Goal: Task Accomplishment & Management: Manage account settings

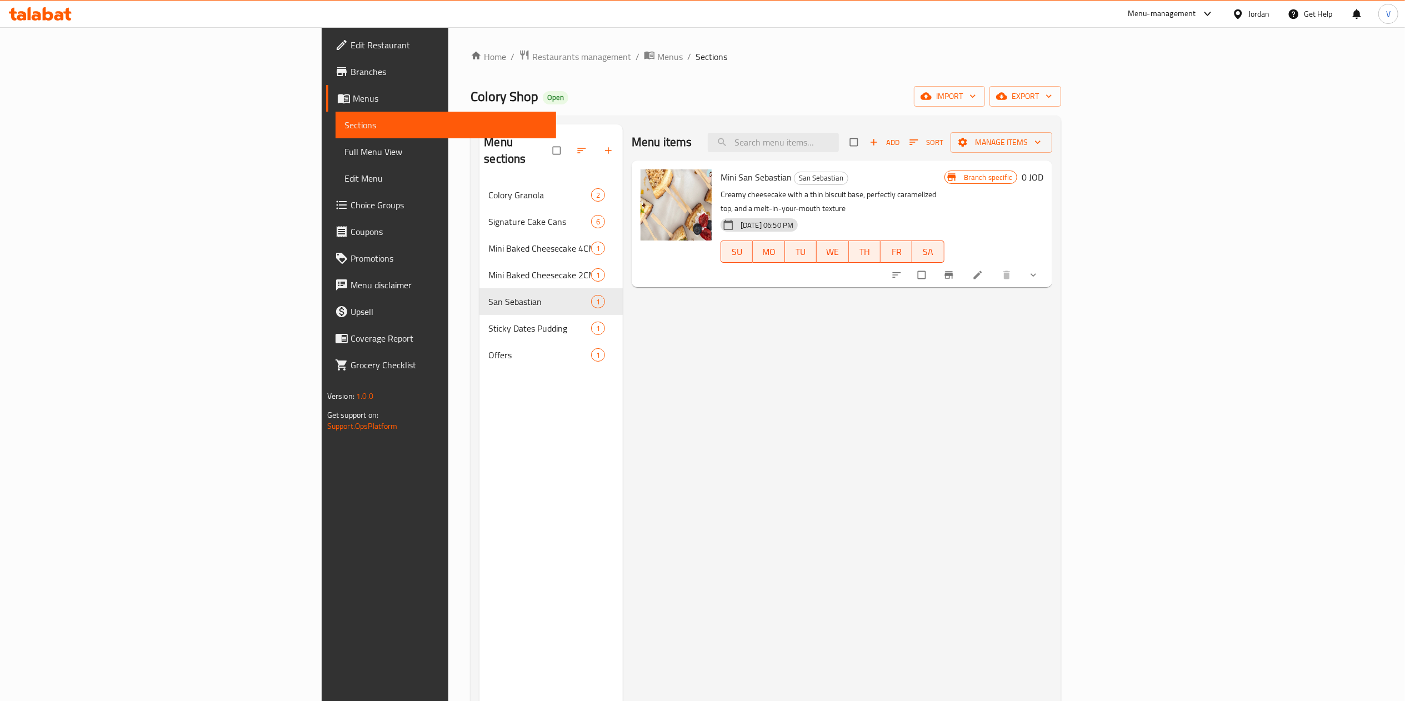
click at [448, 43] on div "Home / Restaurants management / Menus / Sections Colory Shop Open import export…" at bounding box center [765, 441] width 635 height 829
click at [471, 50] on link "Home" at bounding box center [489, 56] width 36 height 13
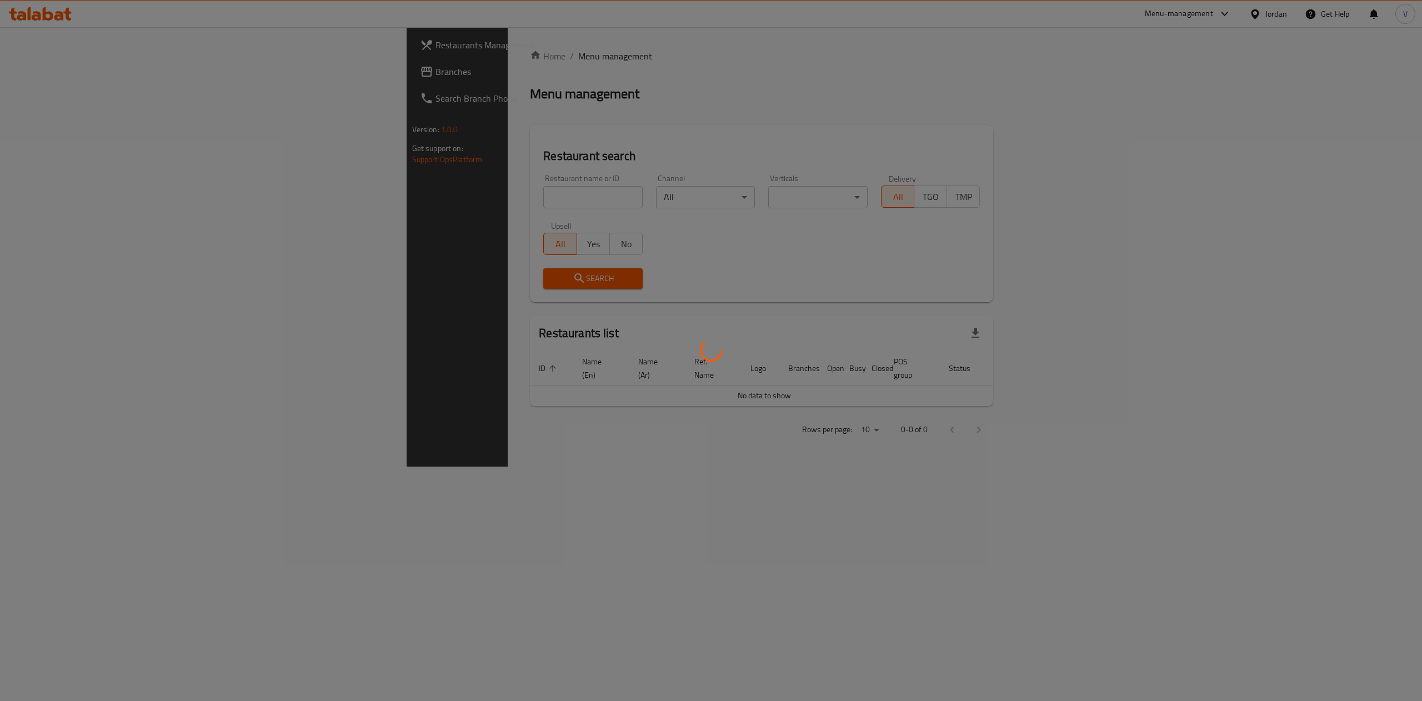
click at [65, 62] on div at bounding box center [711, 350] width 1422 height 701
click at [28, 77] on div at bounding box center [711, 350] width 1422 height 701
click at [32, 78] on div at bounding box center [711, 350] width 1422 height 701
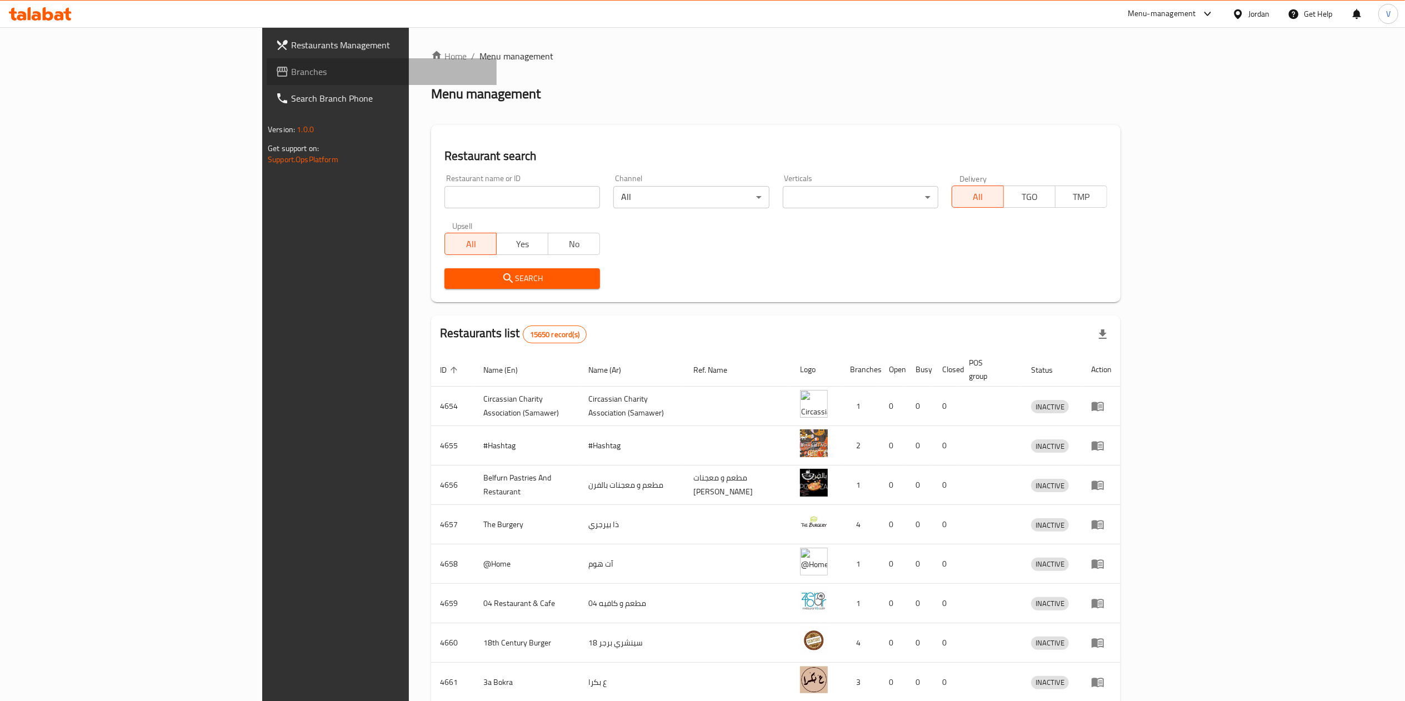
click at [291, 66] on span "Branches" at bounding box center [389, 71] width 197 height 13
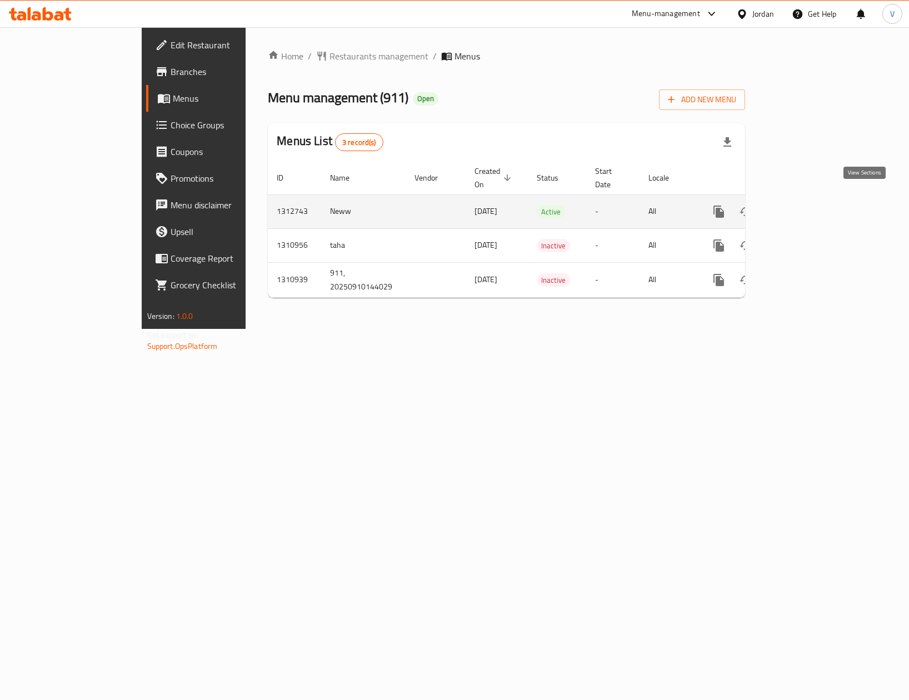
click at [806, 205] on icon "enhanced table" at bounding box center [798, 211] width 13 height 13
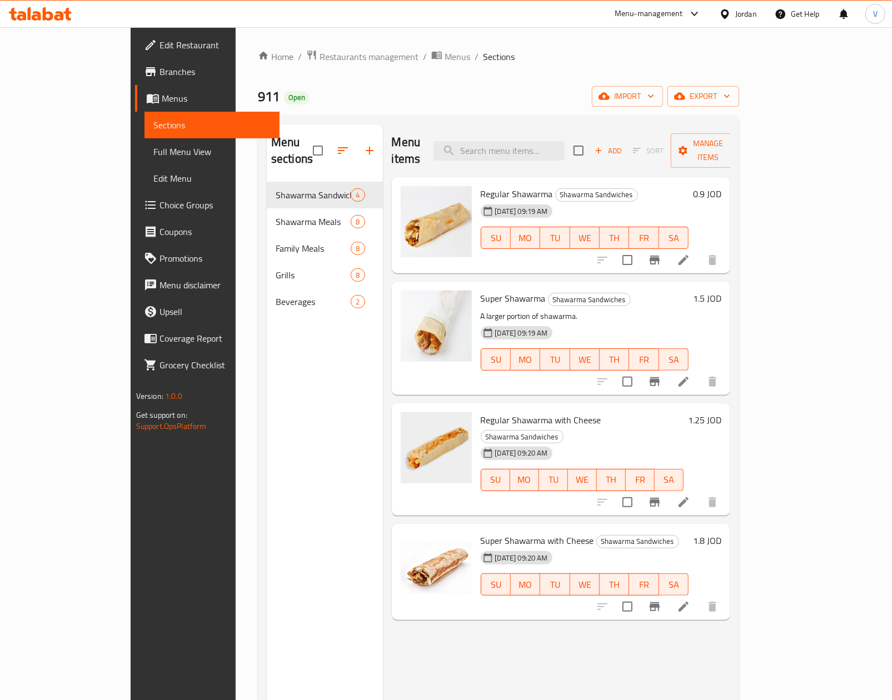
drag, startPoint x: 731, startPoint y: 3, endPoint x: 736, endPoint y: 283, distance: 280.0
click at [689, 291] on h6 "Super Shawarma Shawarma Sandwiches" at bounding box center [585, 299] width 208 height 16
click at [159, 206] on span "Choice Groups" at bounding box center [214, 204] width 111 height 13
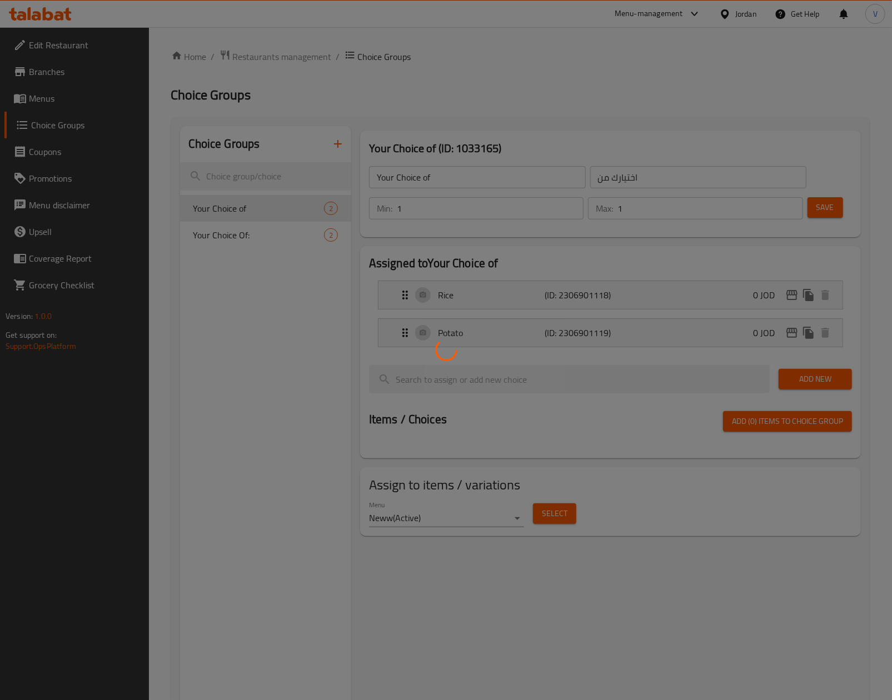
click at [383, 223] on div at bounding box center [446, 350] width 892 height 700
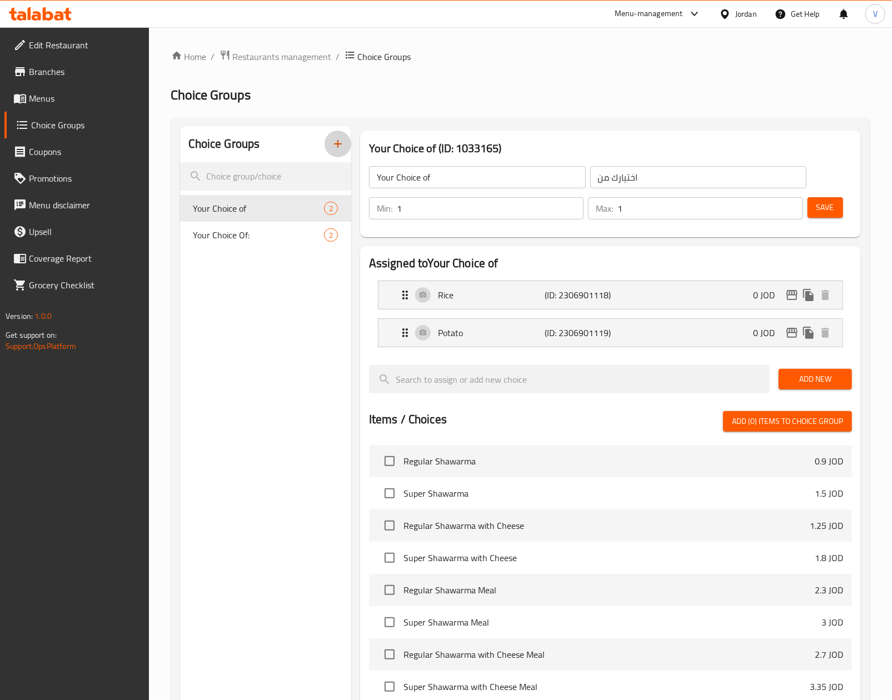
click at [333, 148] on icon "button" at bounding box center [337, 143] width 13 height 13
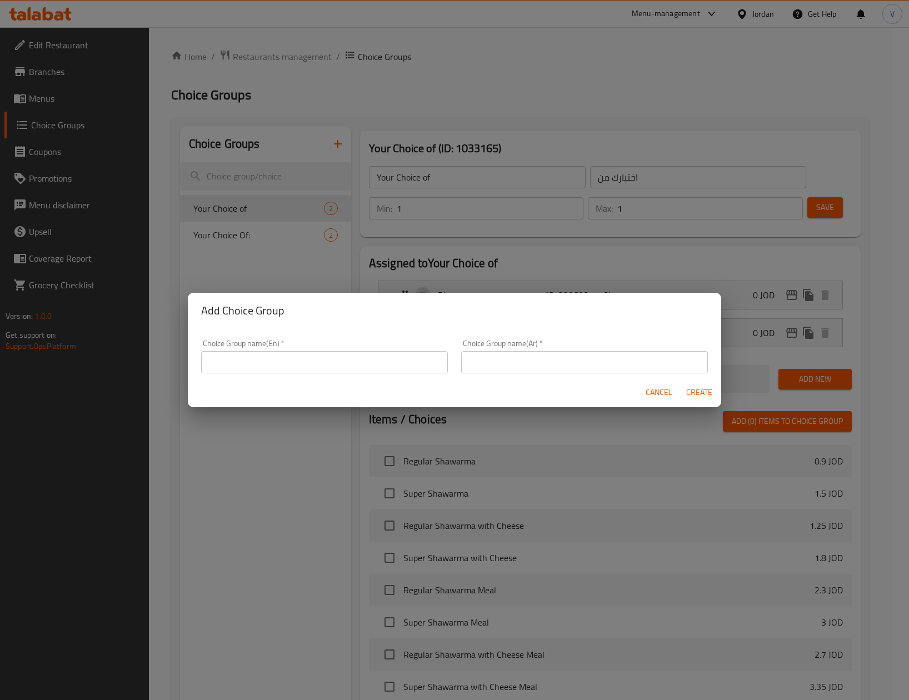
click at [388, 357] on input "text" at bounding box center [324, 362] width 247 height 22
type input "Add Ons:"
click at [583, 347] on div "Choice Group name(Ar)   * Choice Group name(Ar) *" at bounding box center [584, 356] width 247 height 34
click at [583, 357] on input "text" at bounding box center [584, 362] width 247 height 22
type input "الاضافات"
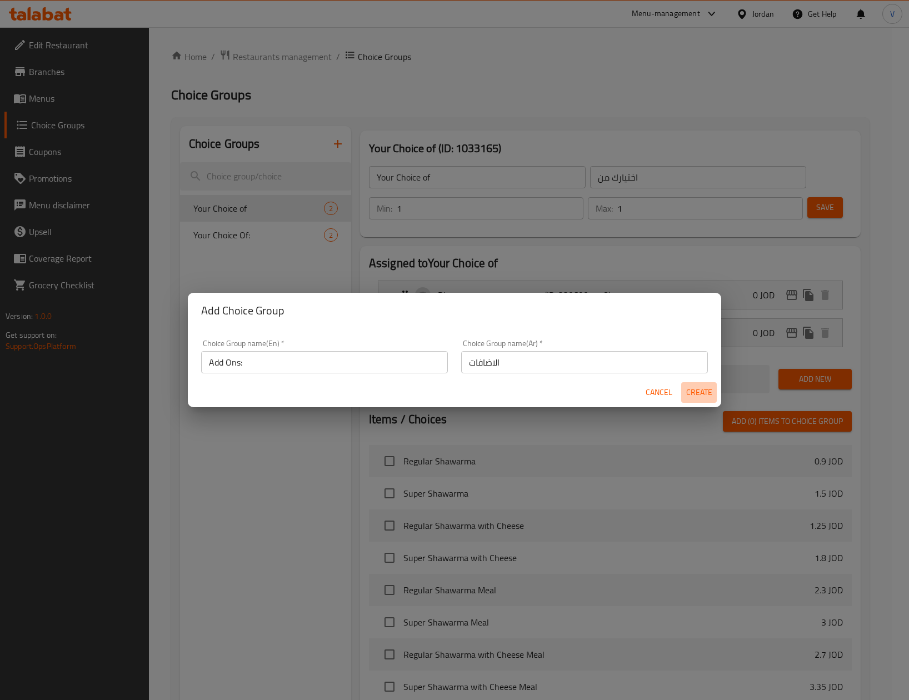
click at [708, 402] on button "Create" at bounding box center [699, 392] width 36 height 21
type input "Add Ons:"
type input "الاضافات"
type input "0"
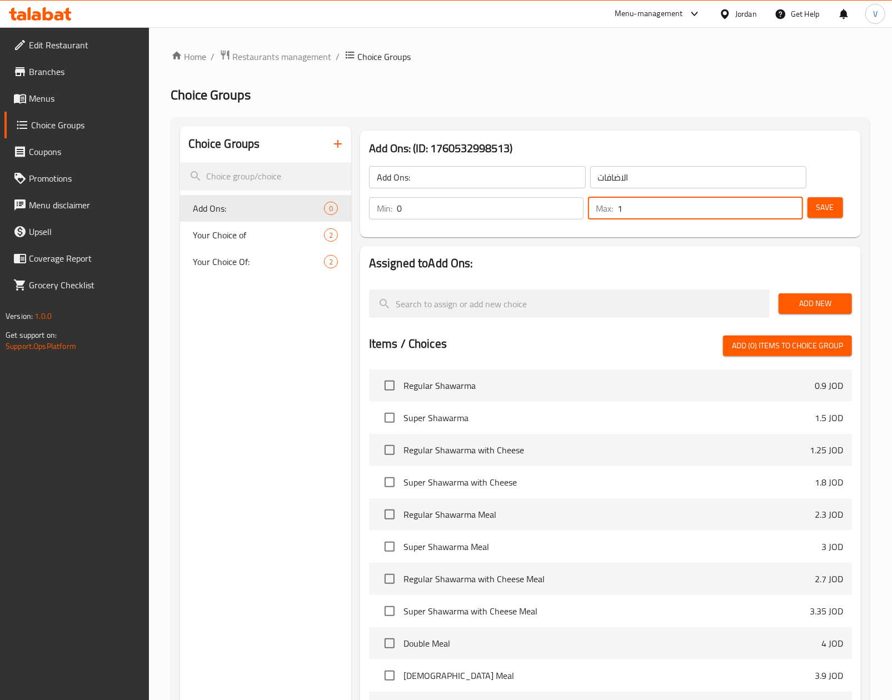
type input "1"
click at [789, 204] on input "1" at bounding box center [709, 208] width 185 height 22
drag, startPoint x: 793, startPoint y: 290, endPoint x: 798, endPoint y: 297, distance: 8.5
click at [796, 291] on div "Add New" at bounding box center [815, 303] width 82 height 37
click at [805, 301] on span "Add New" at bounding box center [815, 304] width 56 height 14
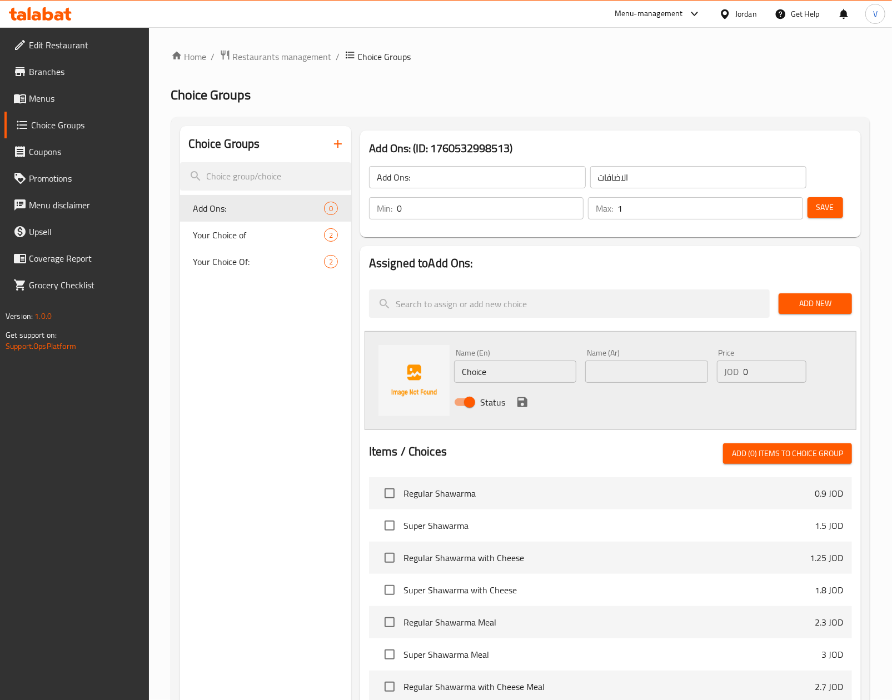
drag, startPoint x: 641, startPoint y: 371, endPoint x: 589, endPoint y: 376, distance: 51.9
click at [641, 371] on input "text" at bounding box center [646, 372] width 122 height 22
paste input "دبل حشوه"
type input "دبل حشوه"
click at [525, 377] on input "Choice" at bounding box center [515, 372] width 122 height 22
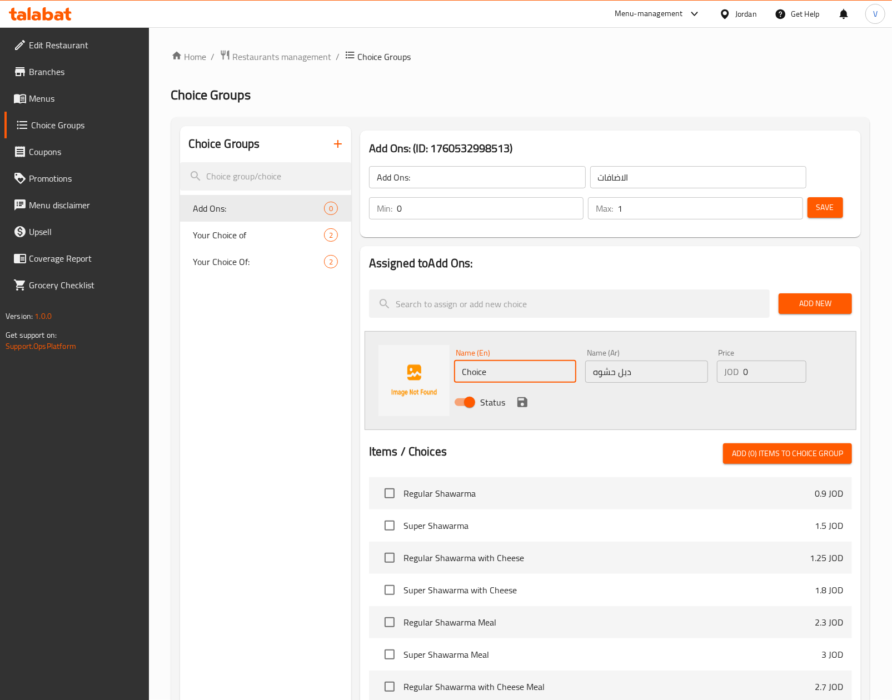
click at [525, 377] on input "Choice" at bounding box center [515, 372] width 122 height 22
type input "E"
type input "Double Stuffing"
click at [587, 417] on div "Status" at bounding box center [646, 402] width 394 height 30
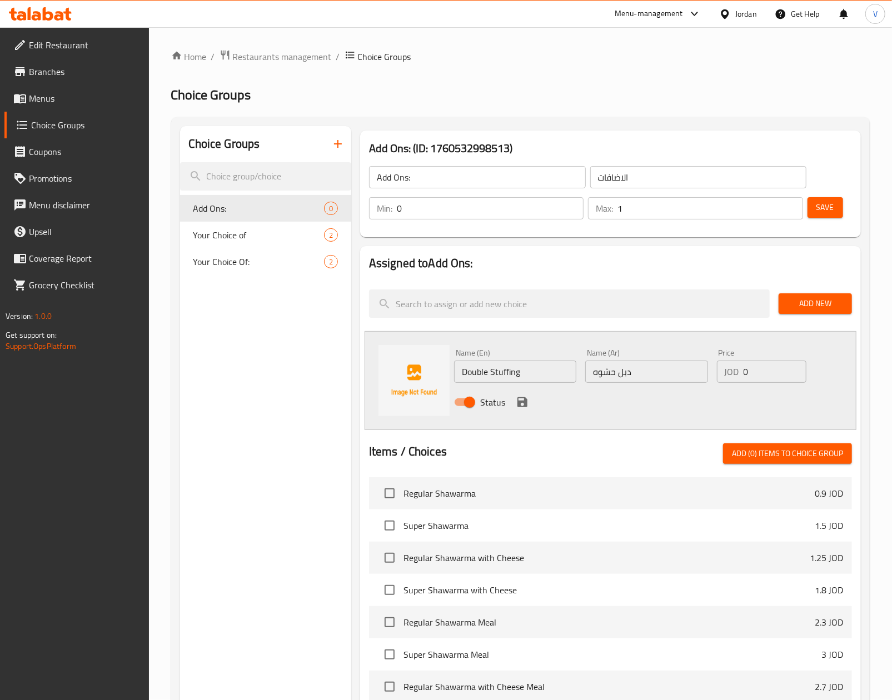
click at [769, 372] on input "0" at bounding box center [774, 372] width 63 height 22
type input "0.5"
click at [516, 404] on icon "save" at bounding box center [522, 402] width 13 height 13
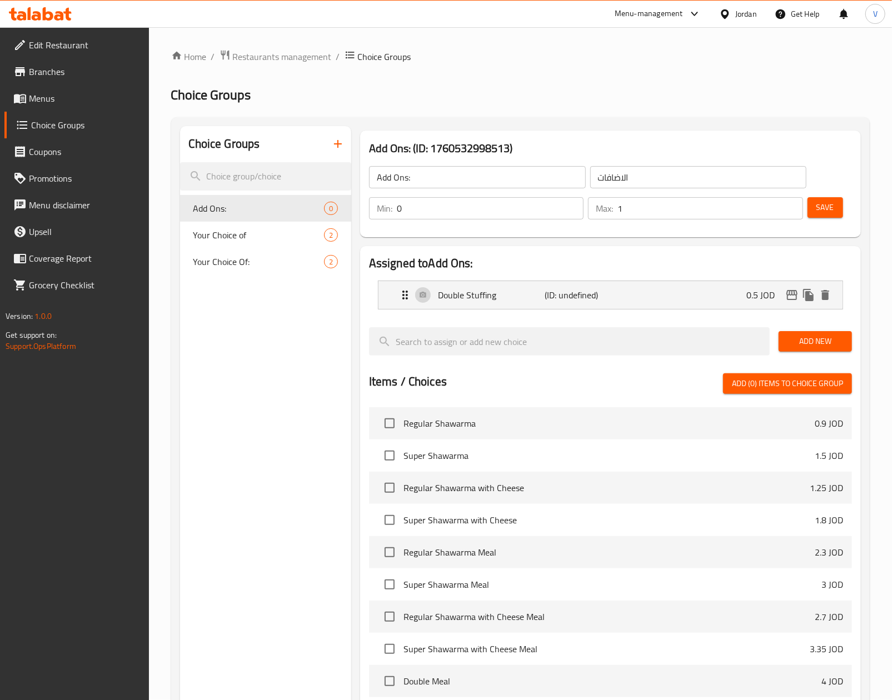
click at [832, 201] on span "Save" at bounding box center [825, 208] width 18 height 14
click at [272, 326] on div "Choice Groups Your Choice of 2 Add Ons: 1 Your Choice Of: 2" at bounding box center [265, 520] width 171 height 788
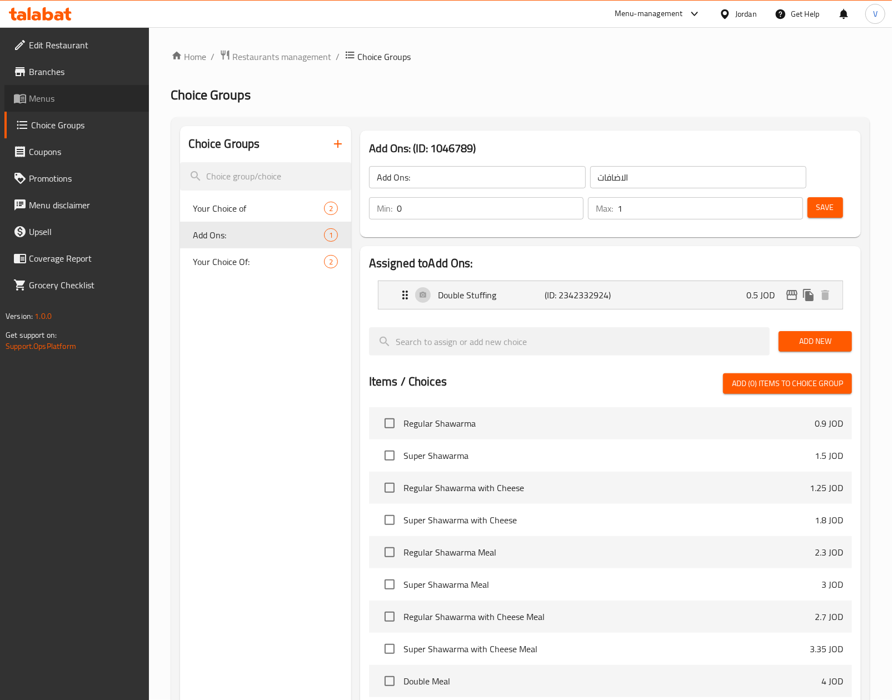
click at [41, 97] on span "Menus" at bounding box center [84, 98] width 111 height 13
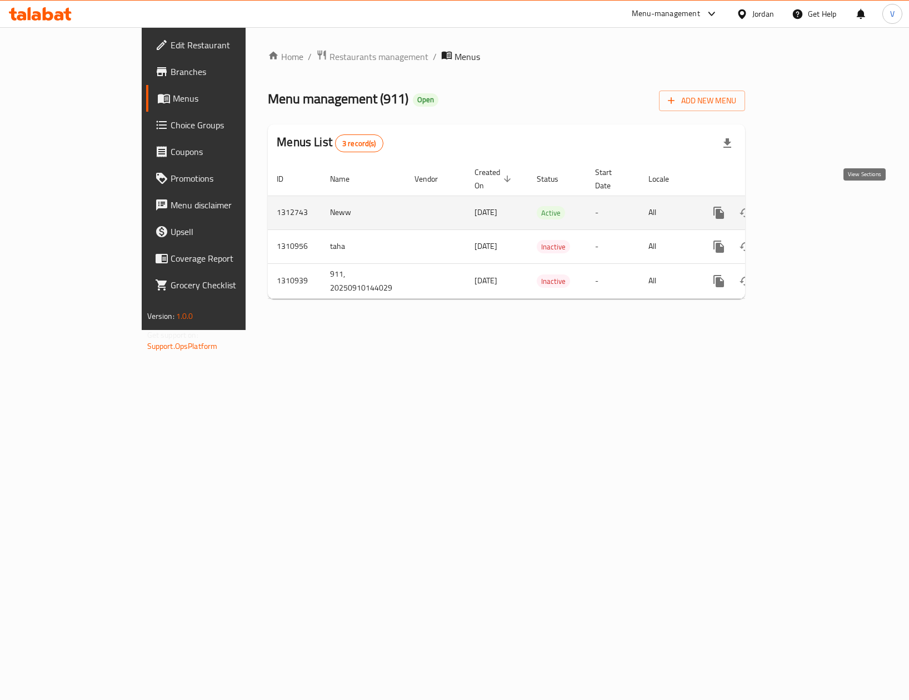
click at [812, 199] on link "enhanced table" at bounding box center [799, 212] width 27 height 27
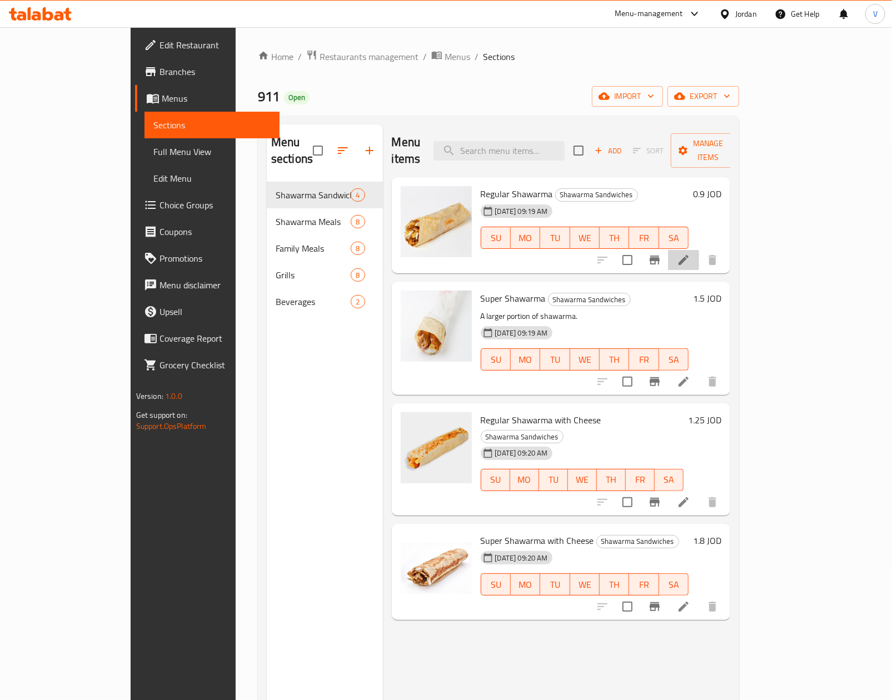
click at [699, 250] on li at bounding box center [683, 260] width 31 height 20
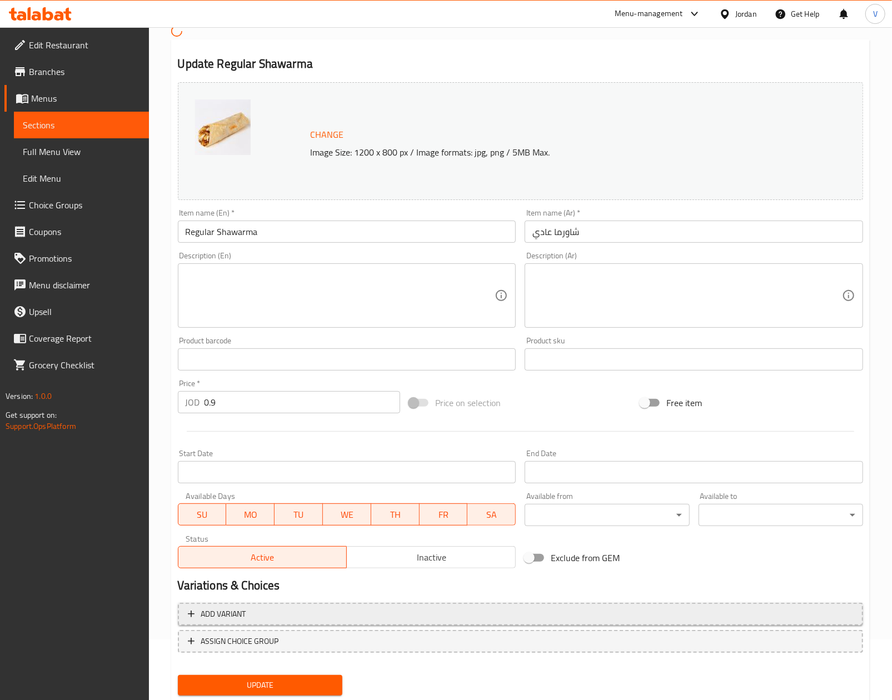
scroll to position [93, 0]
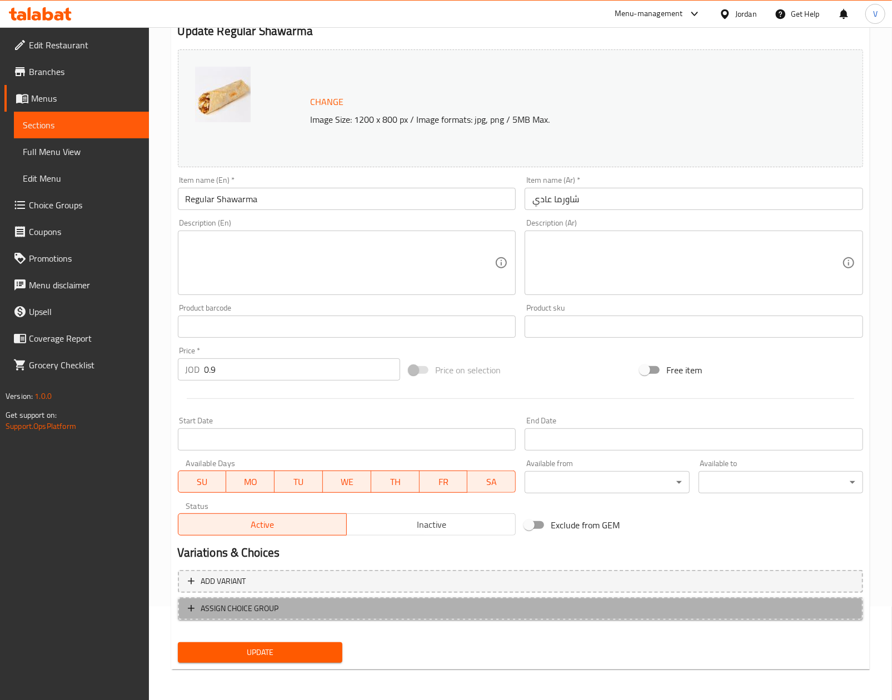
click at [264, 602] on span "ASSIGN CHOICE GROUP" at bounding box center [240, 609] width 78 height 14
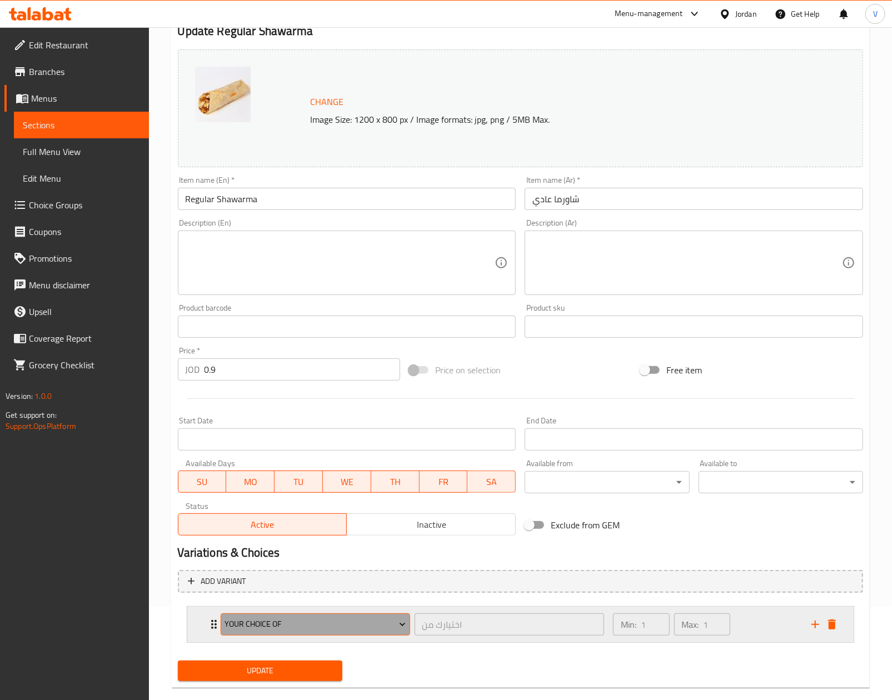
click at [301, 630] on span "Your Choice of" at bounding box center [314, 624] width 181 height 14
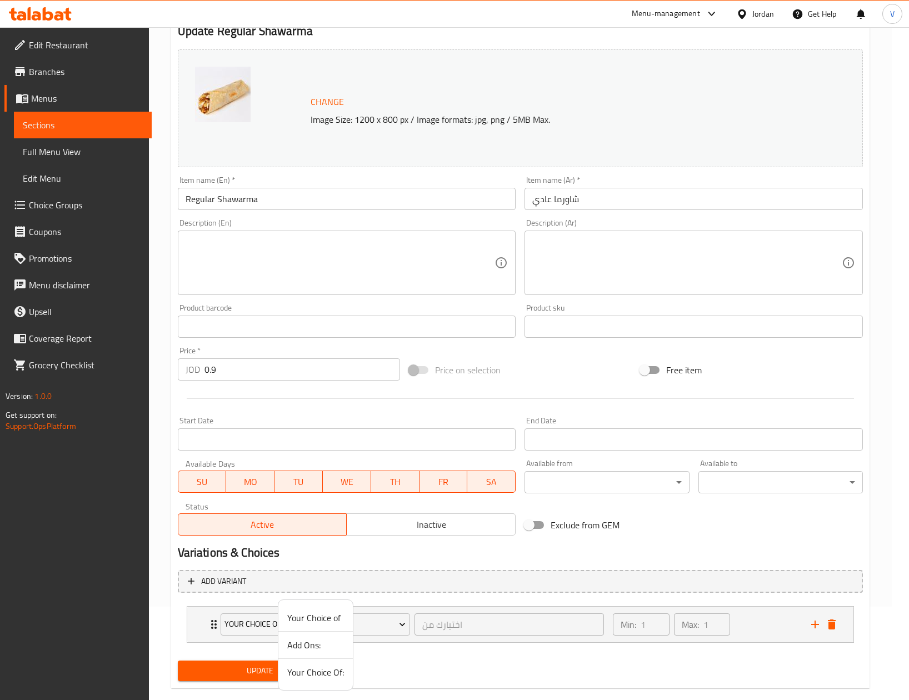
click at [302, 644] on span "Add Ons:" at bounding box center [315, 644] width 57 height 13
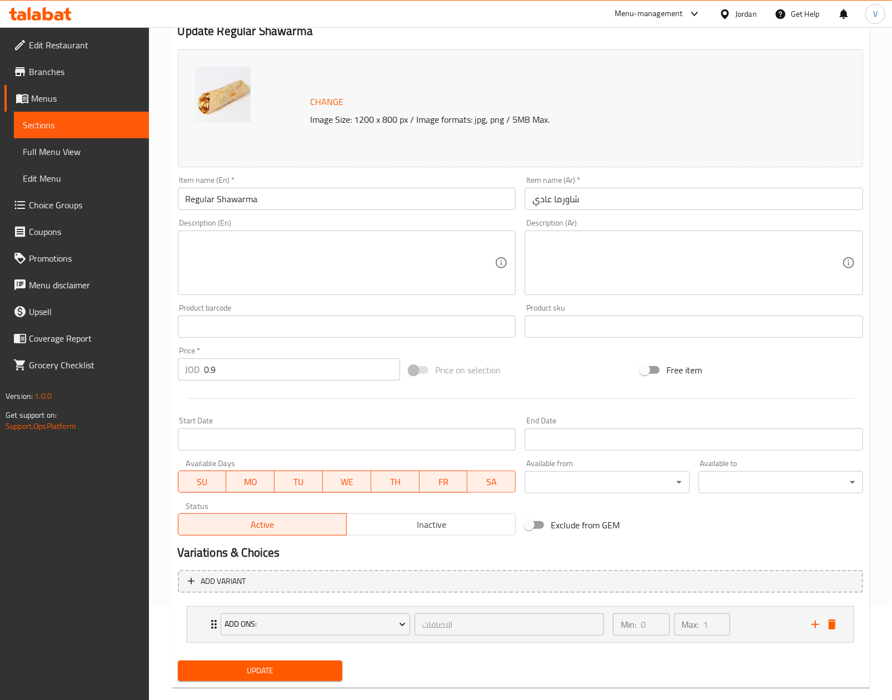
click at [251, 671] on span "Update" at bounding box center [260, 671] width 147 height 14
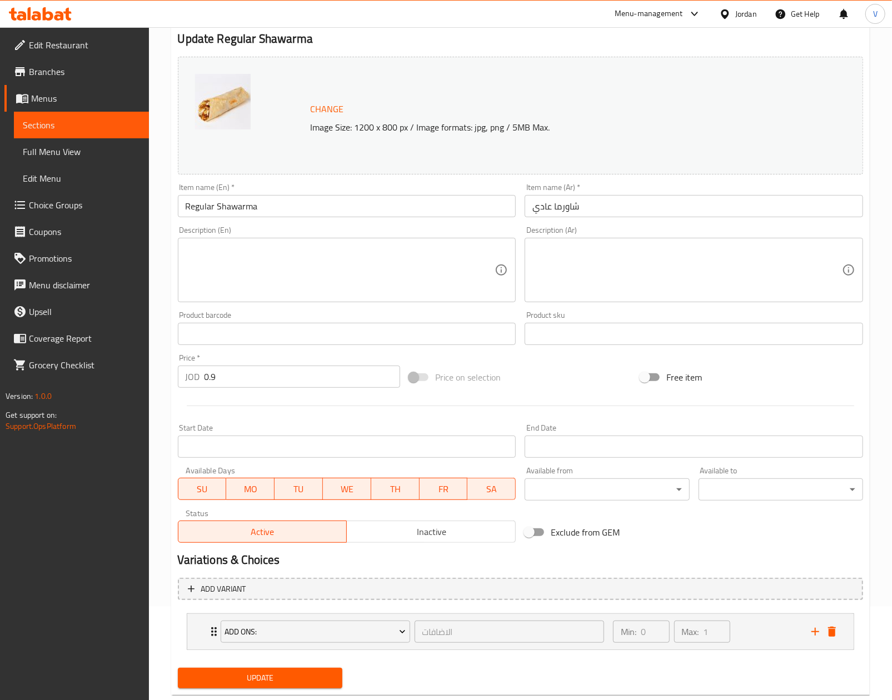
scroll to position [0, 0]
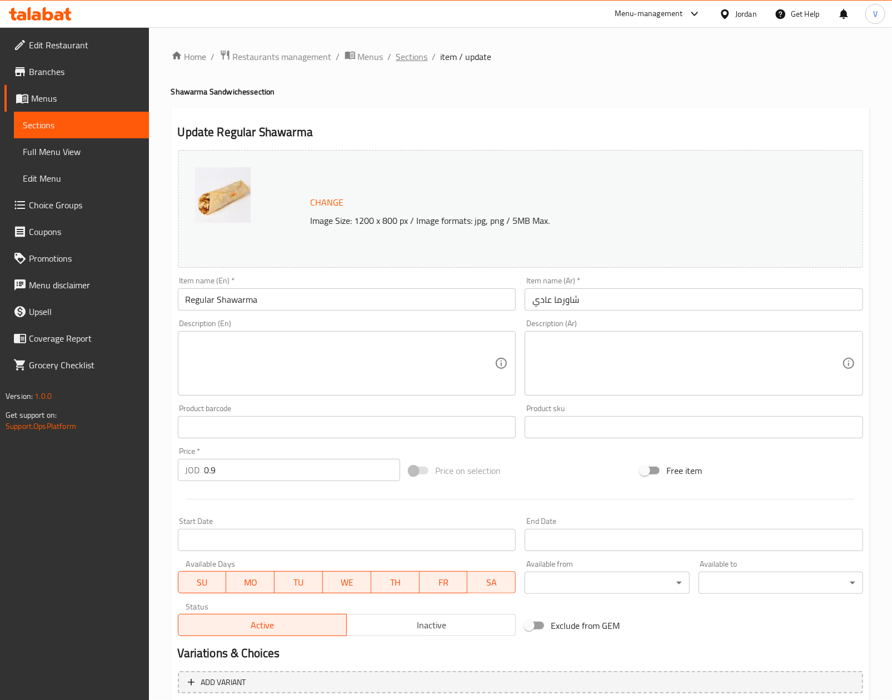
click at [405, 50] on span "Sections" at bounding box center [412, 56] width 32 height 13
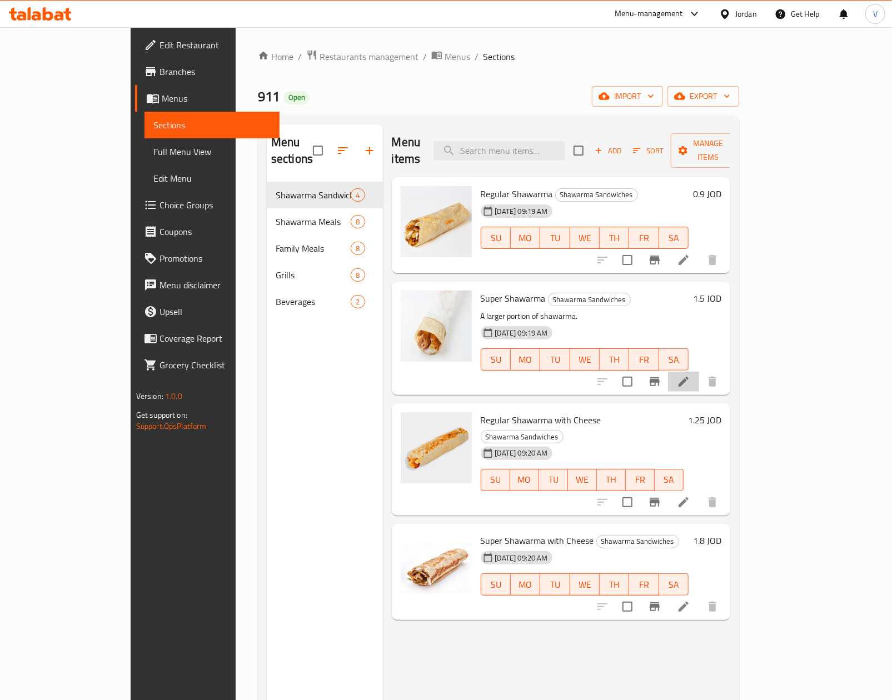
click at [699, 372] on li at bounding box center [683, 382] width 31 height 20
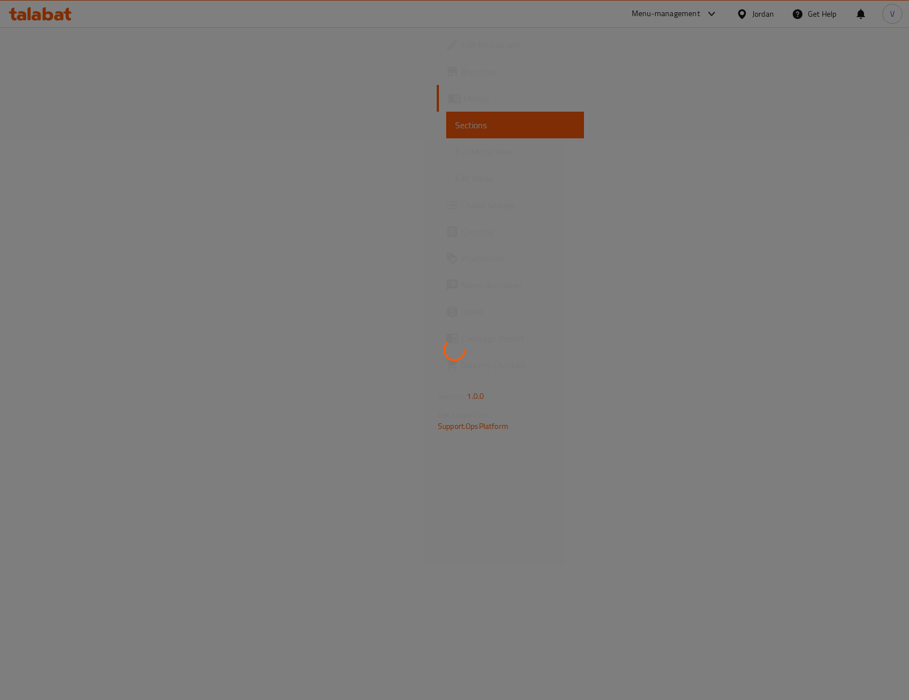
drag, startPoint x: 405, startPoint y: 230, endPoint x: 409, endPoint y: 226, distance: 5.9
click at [404, 230] on div at bounding box center [454, 350] width 909 height 700
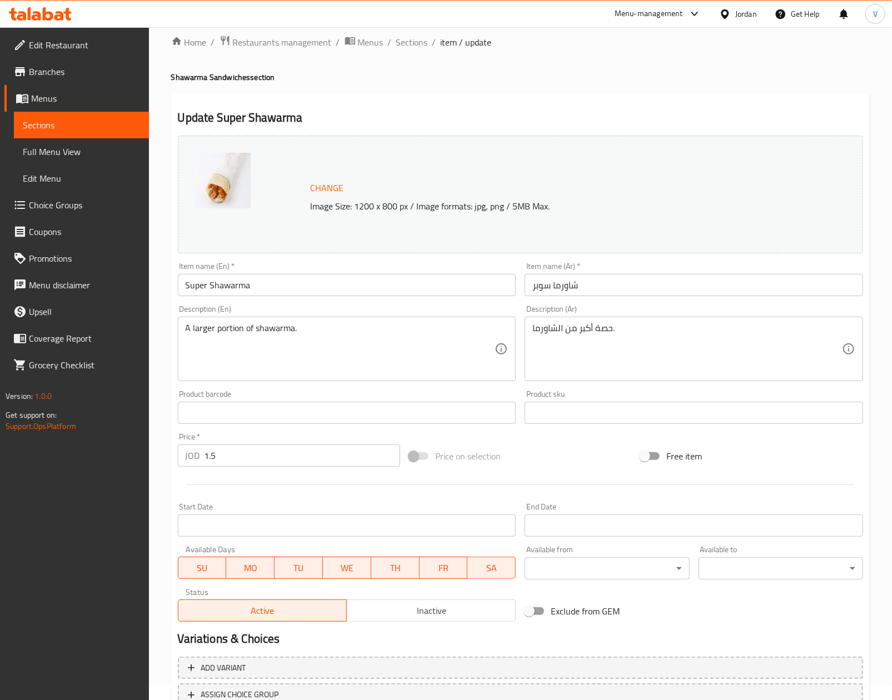
scroll to position [101, 0]
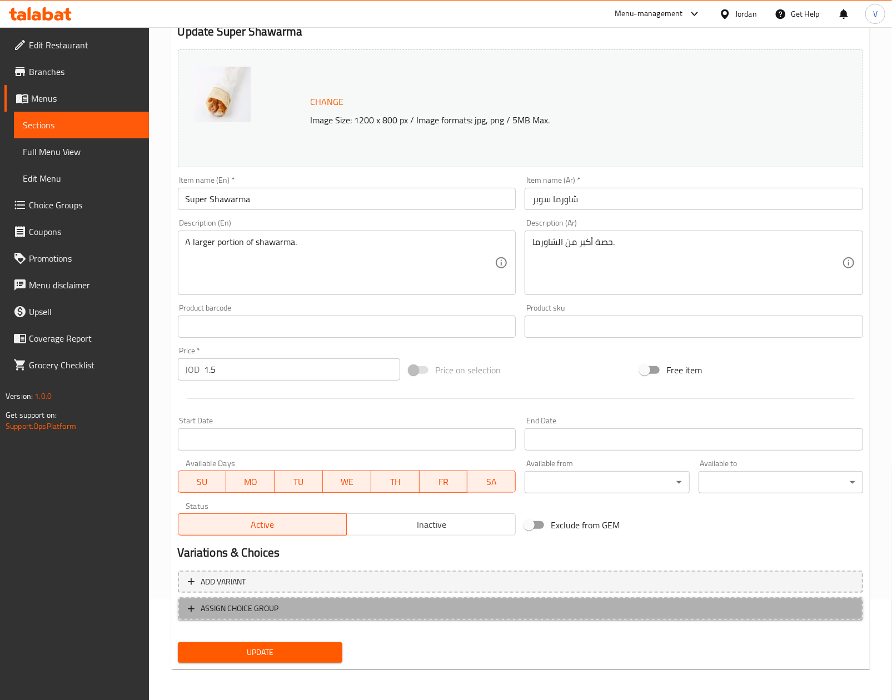
click at [301, 600] on button "ASSIGN CHOICE GROUP" at bounding box center [520, 608] width 685 height 23
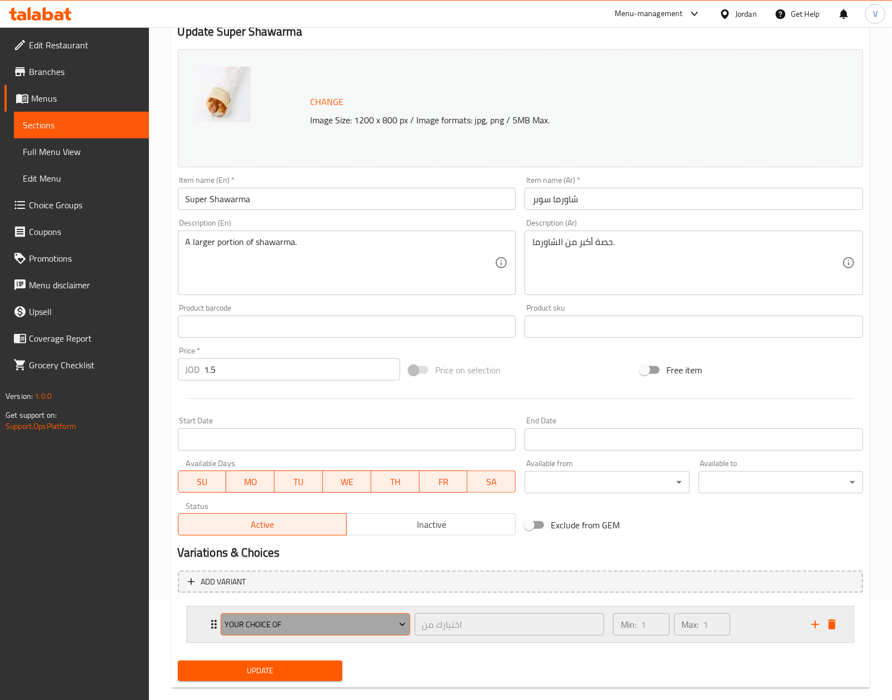
click at [300, 614] on button "Your Choice of" at bounding box center [315, 624] width 189 height 22
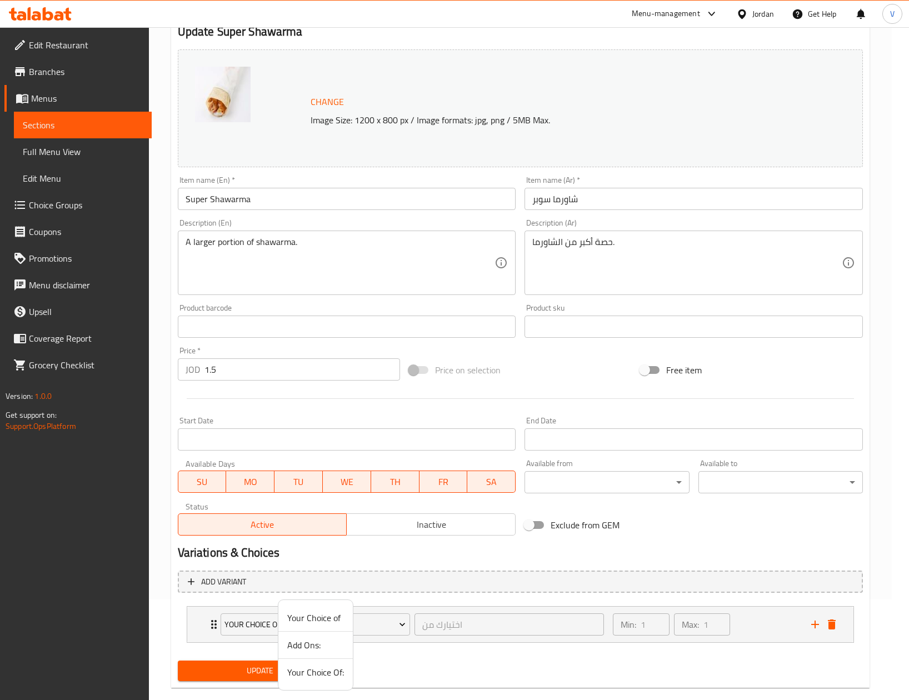
click at [318, 638] on span "Add Ons:" at bounding box center [315, 644] width 57 height 13
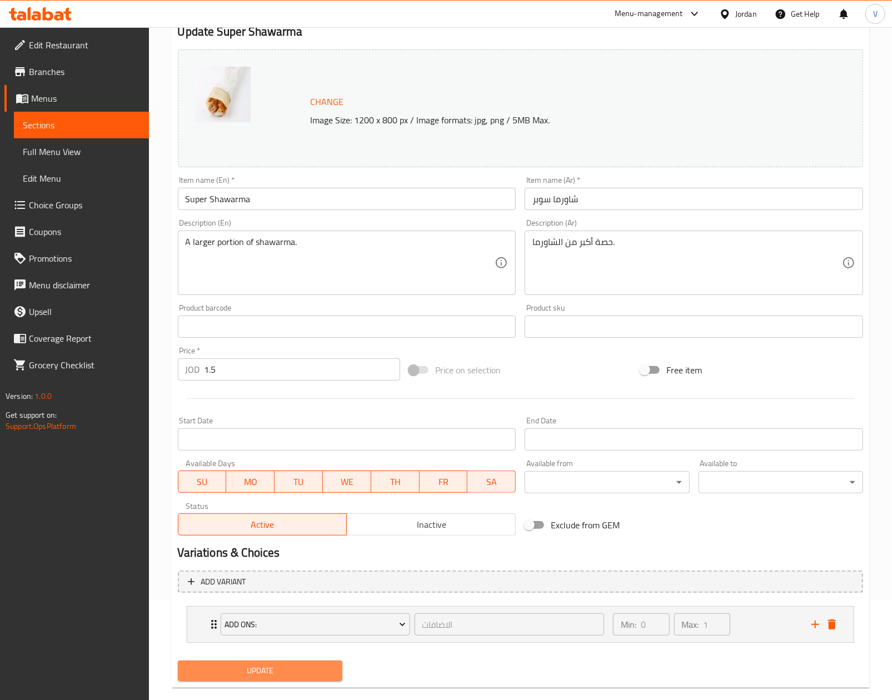
click at [293, 668] on span "Update" at bounding box center [260, 671] width 147 height 14
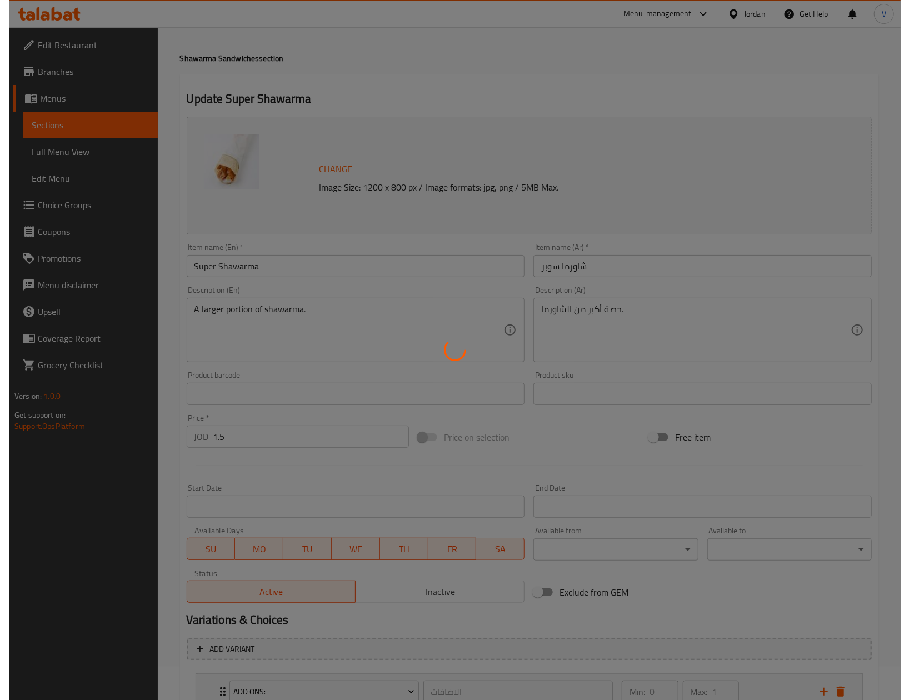
scroll to position [0, 0]
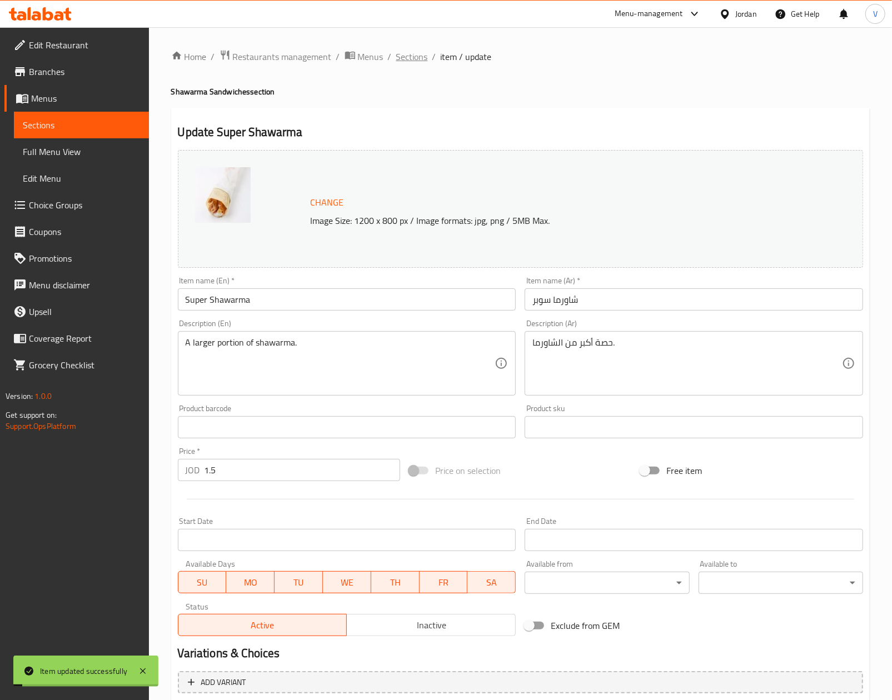
click at [412, 53] on span "Sections" at bounding box center [412, 56] width 32 height 13
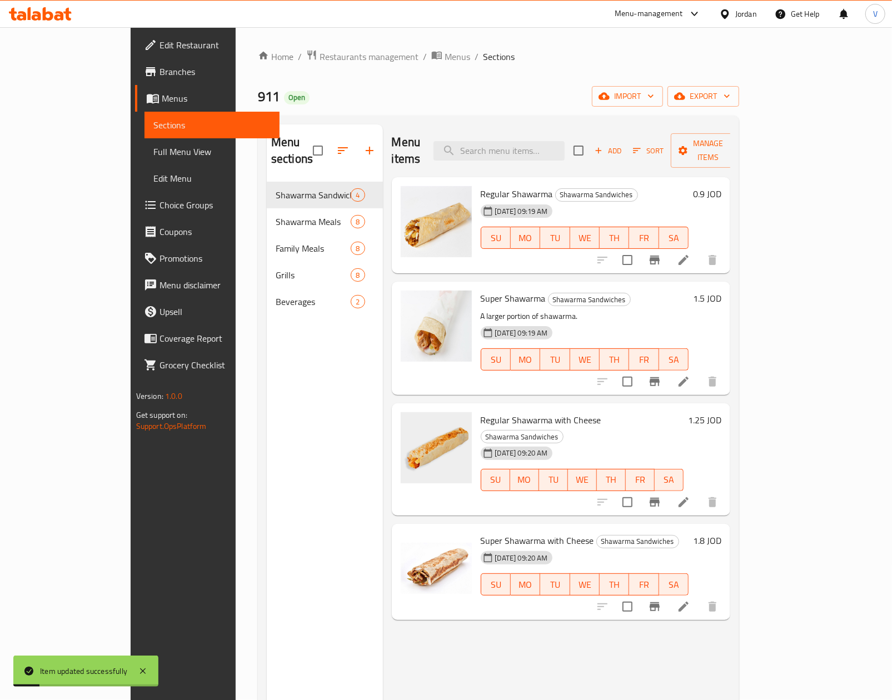
click at [690, 496] on icon at bounding box center [683, 502] width 13 height 13
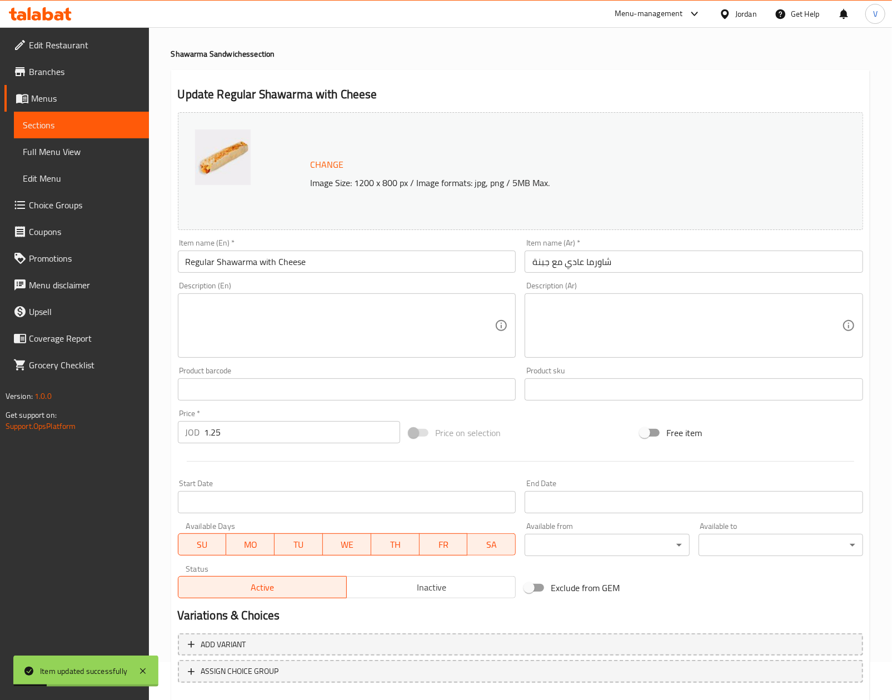
scroll to position [101, 0]
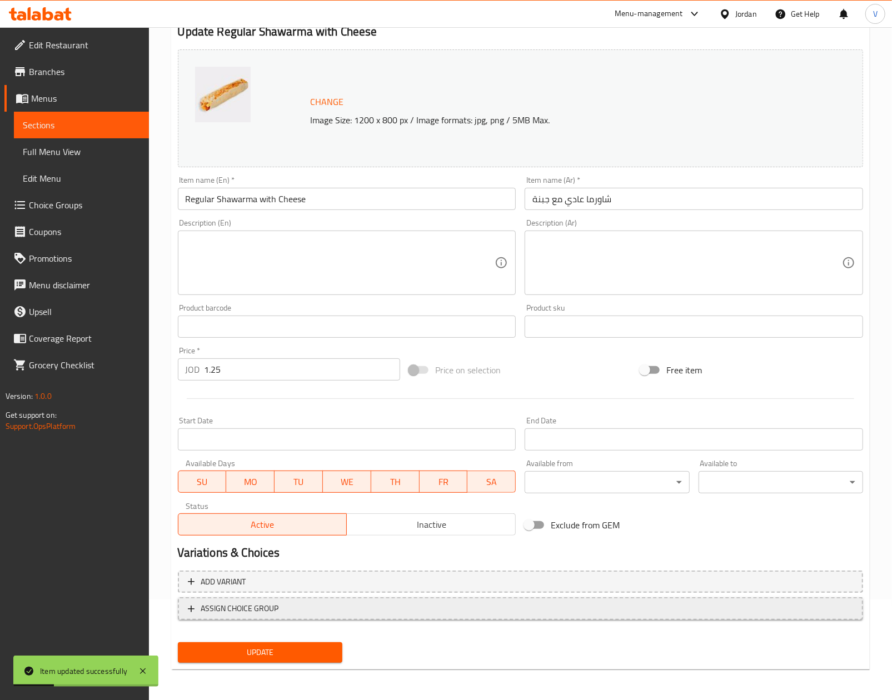
click at [265, 603] on span "ASSIGN CHOICE GROUP" at bounding box center [240, 609] width 78 height 14
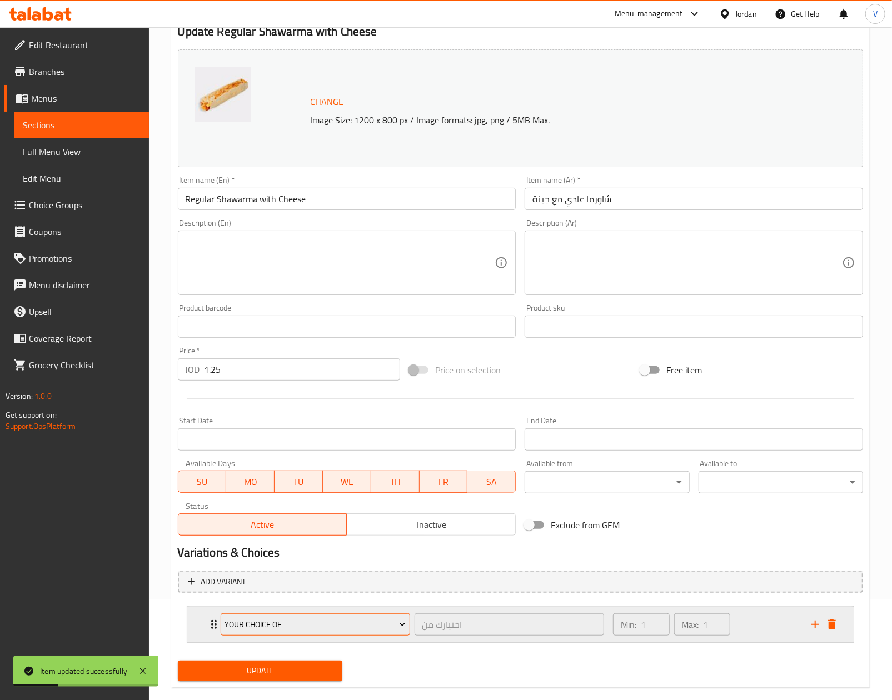
click at [279, 616] on button "Your Choice of" at bounding box center [315, 624] width 189 height 22
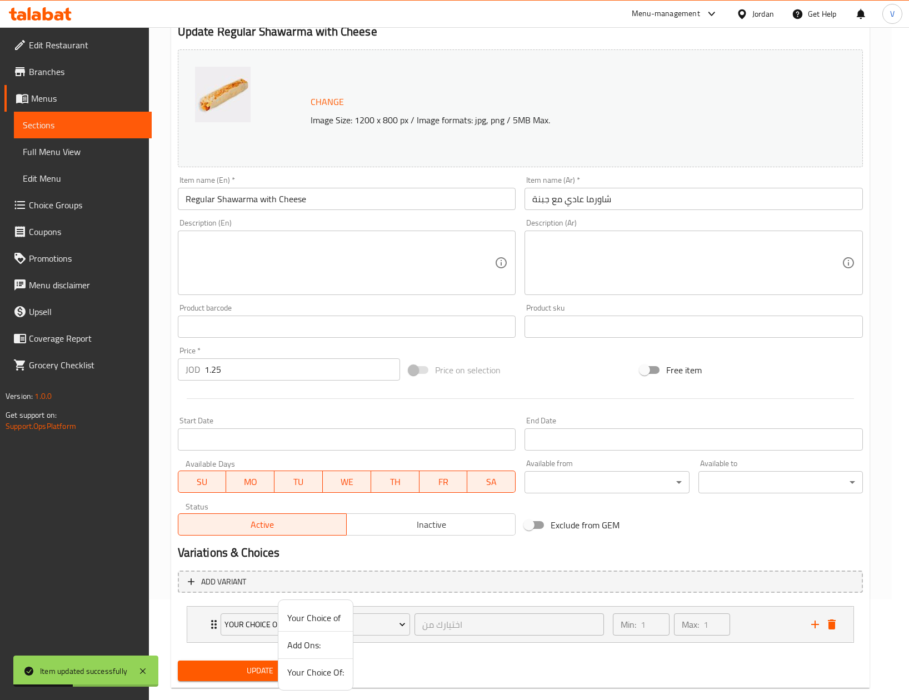
click at [309, 651] on span "Add Ons:" at bounding box center [315, 644] width 57 height 13
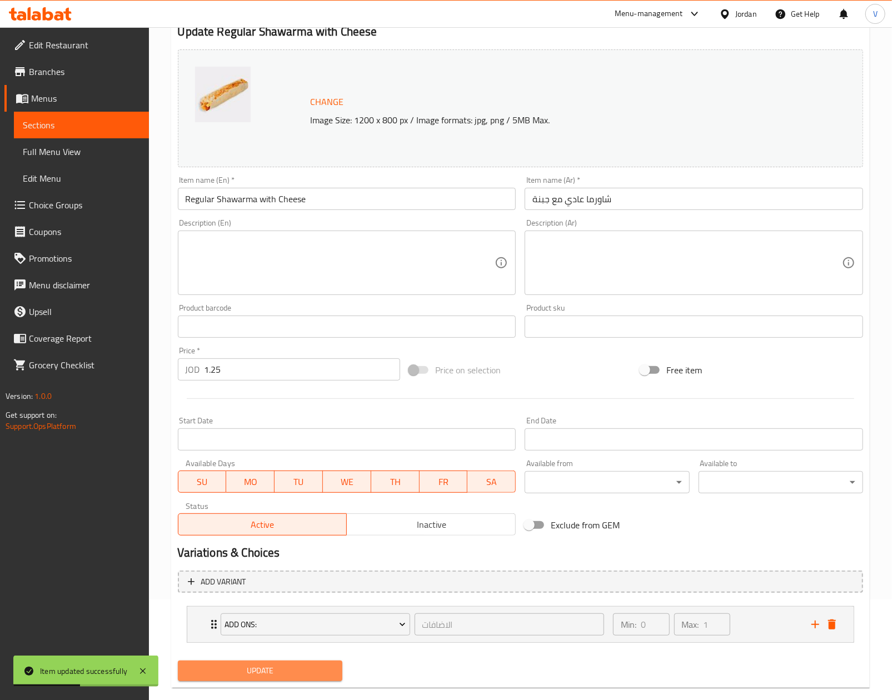
click at [283, 672] on span "Update" at bounding box center [260, 671] width 147 height 14
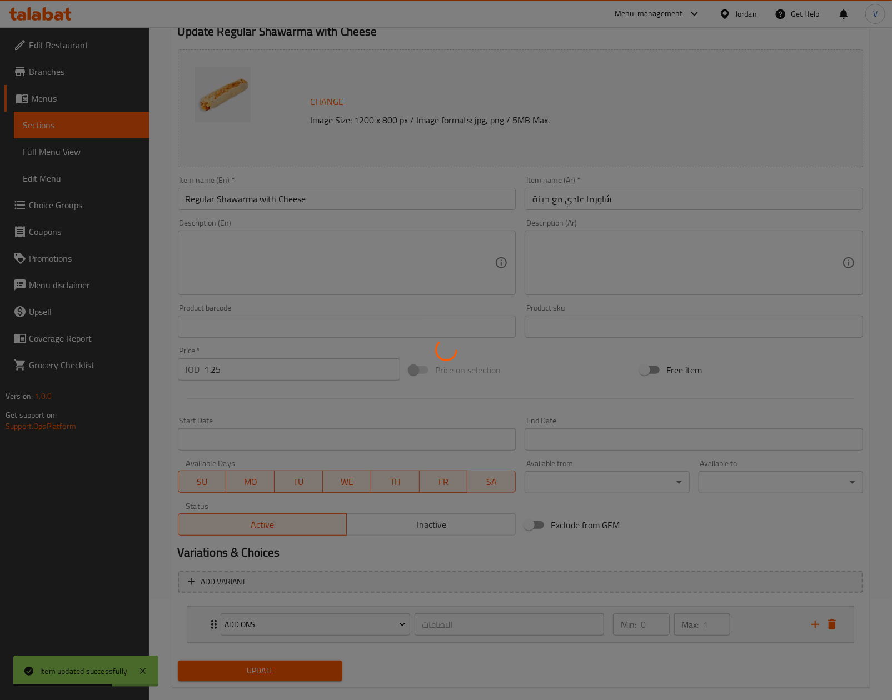
scroll to position [0, 0]
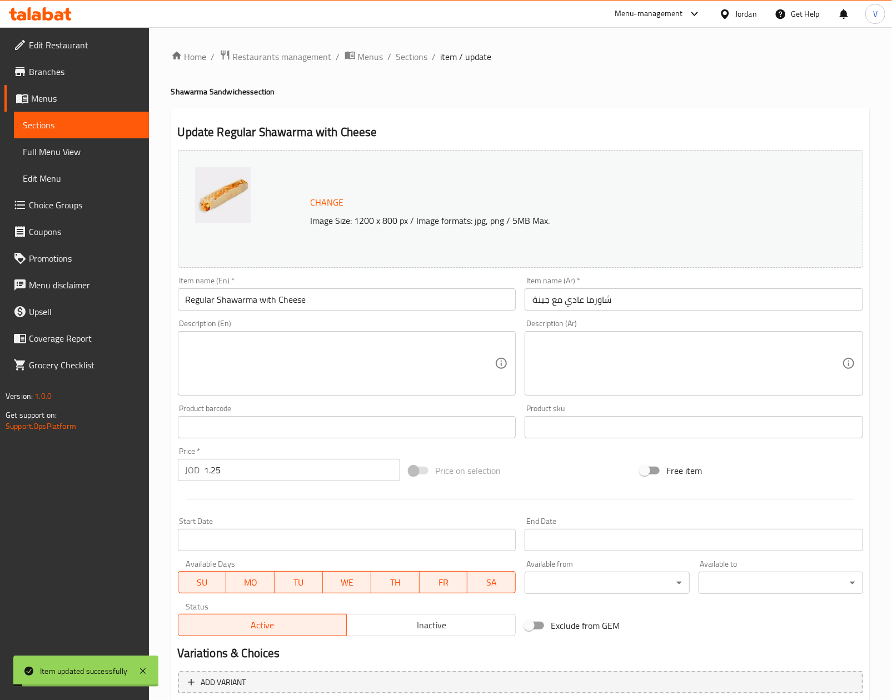
click at [411, 60] on span "Sections" at bounding box center [412, 56] width 32 height 13
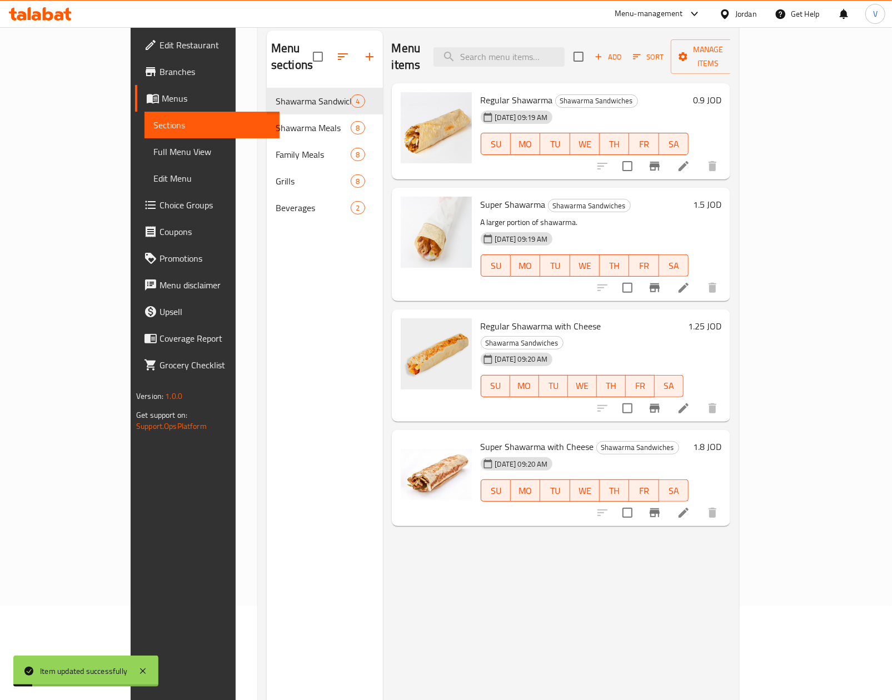
scroll to position [156, 0]
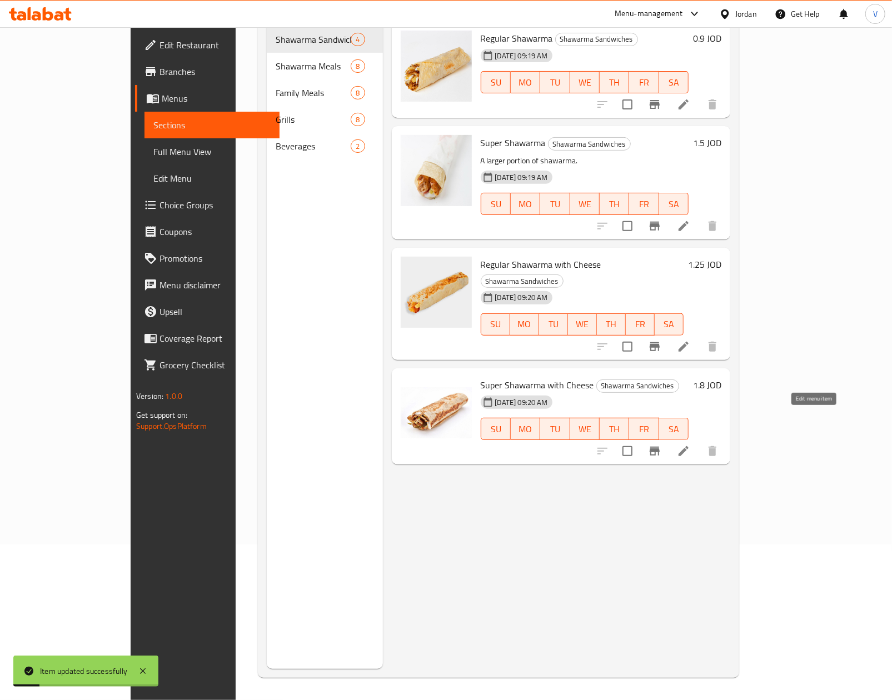
click at [690, 444] on icon at bounding box center [683, 450] width 13 height 13
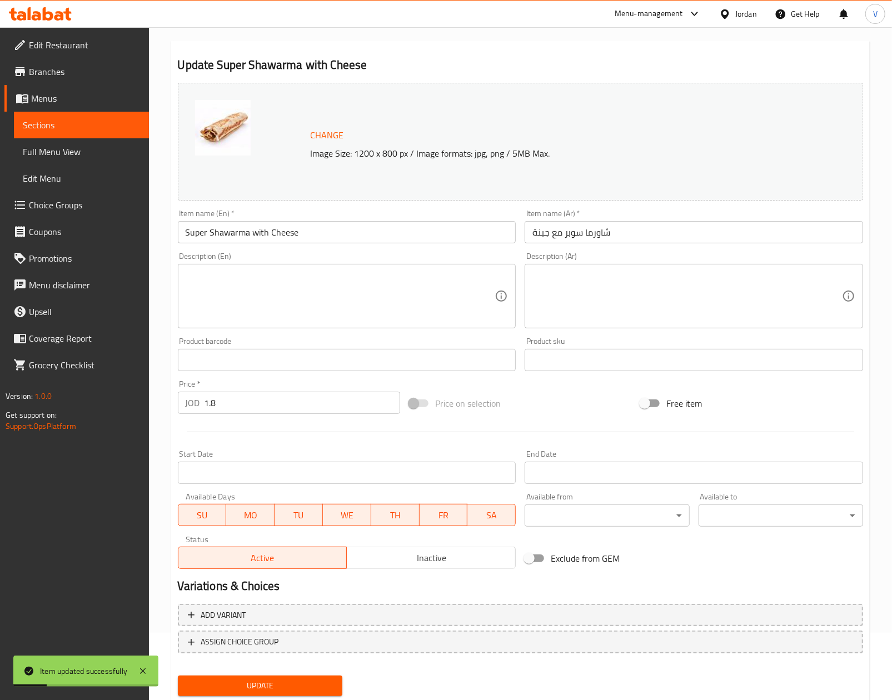
scroll to position [101, 0]
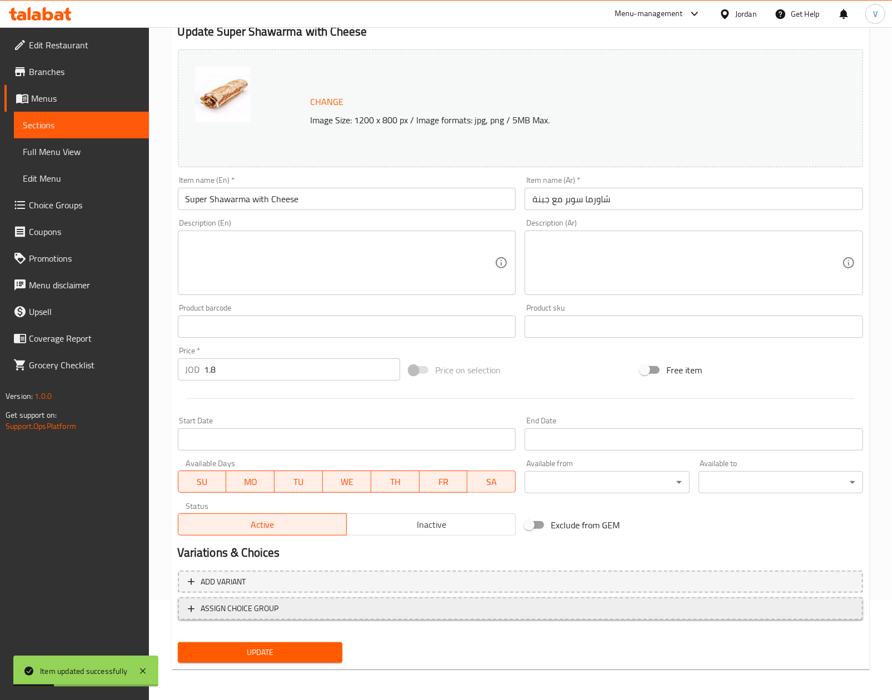
click at [278, 612] on span "ASSIGN CHOICE GROUP" at bounding box center [520, 609] width 665 height 14
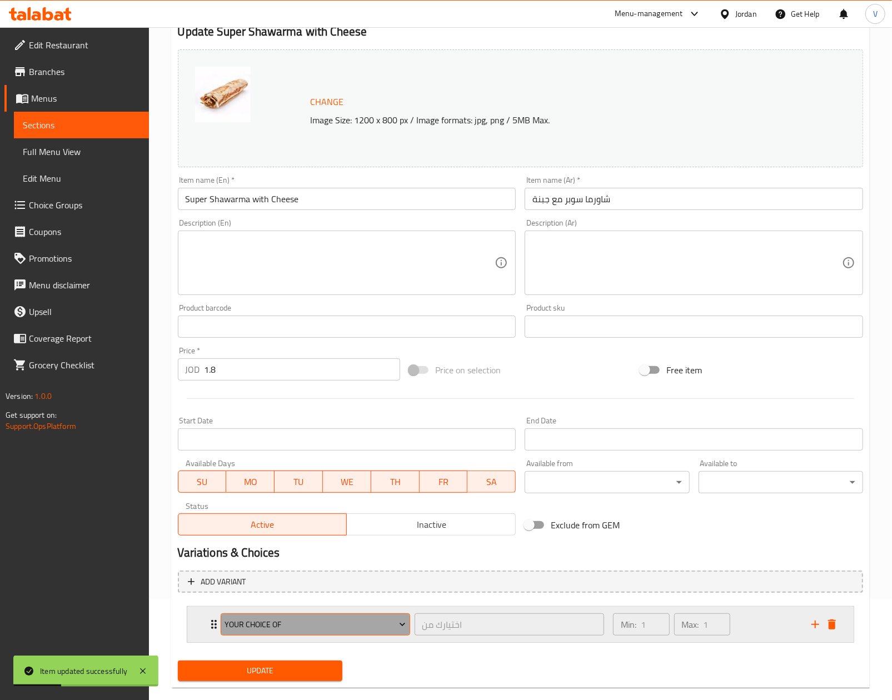
click at [287, 626] on span "Your Choice of" at bounding box center [314, 625] width 181 height 14
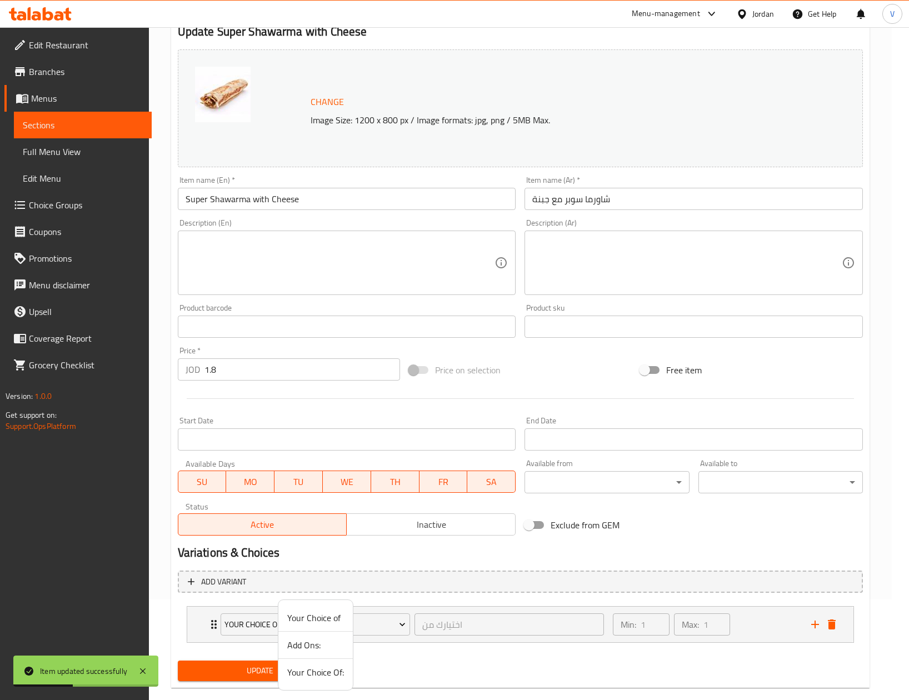
click at [311, 644] on span "Add Ons:" at bounding box center [315, 644] width 57 height 13
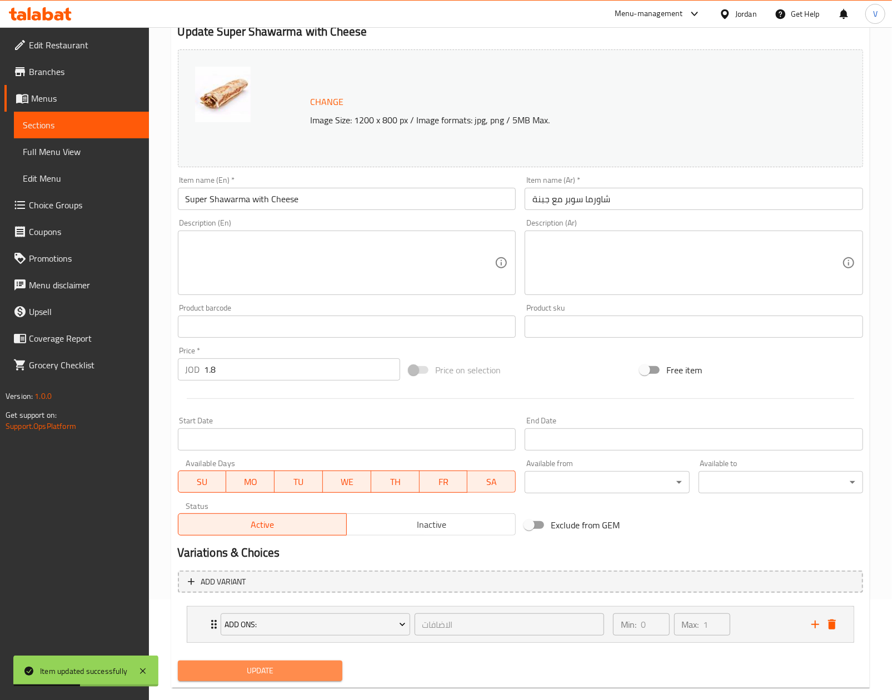
click at [291, 666] on span "Update" at bounding box center [260, 671] width 147 height 14
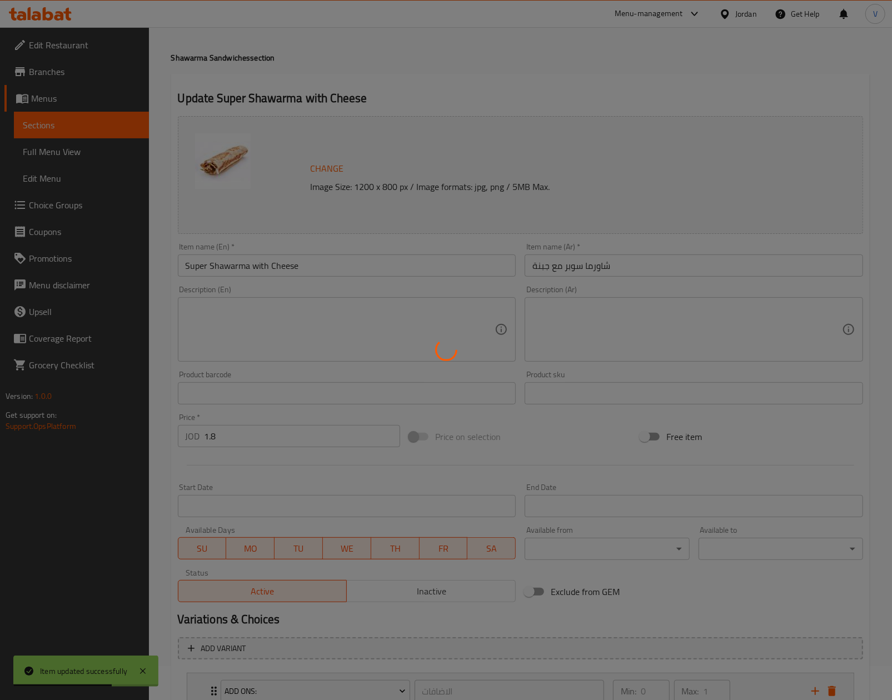
scroll to position [0, 0]
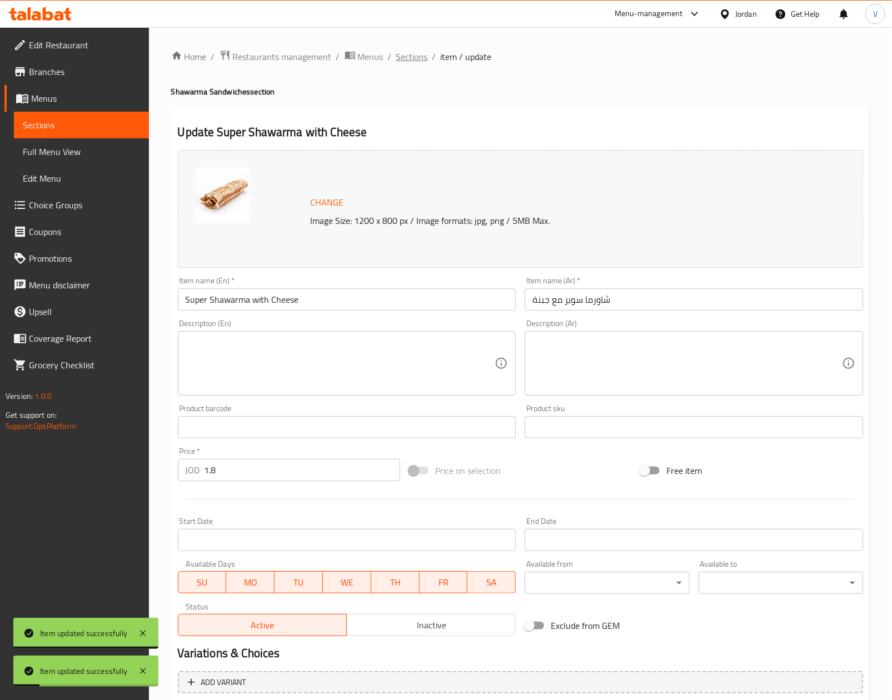
click at [420, 52] on span "Sections" at bounding box center [412, 56] width 32 height 13
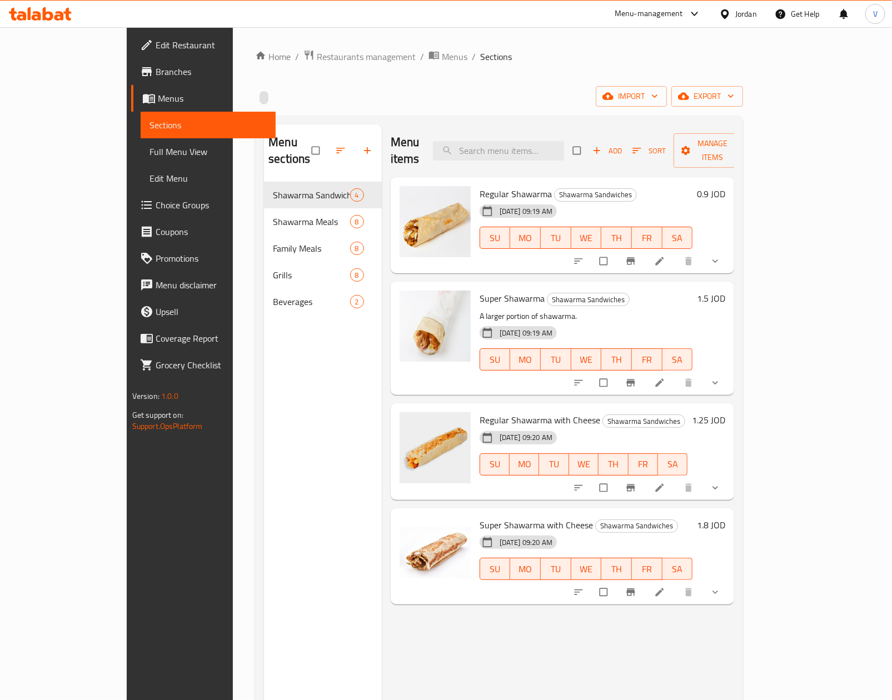
click at [734, 360] on div "Super Shawarma Shawarma Sandwiches A larger portion of shawarma. [DATE] 09:19 A…" at bounding box center [563, 338] width 344 height 113
click at [723, 377] on span "show more" at bounding box center [715, 382] width 13 height 11
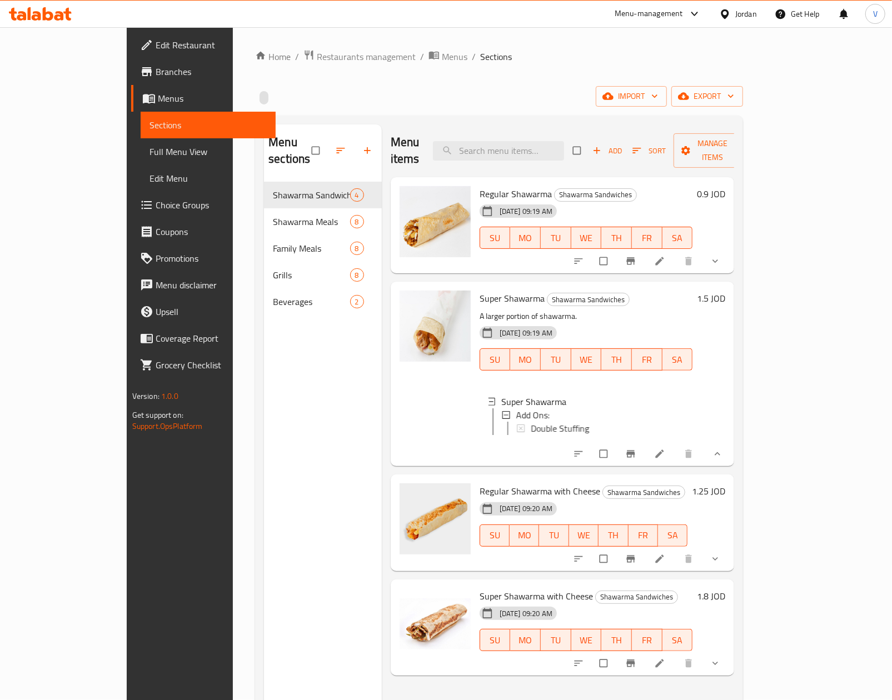
click at [729, 249] on button "show more" at bounding box center [716, 261] width 27 height 24
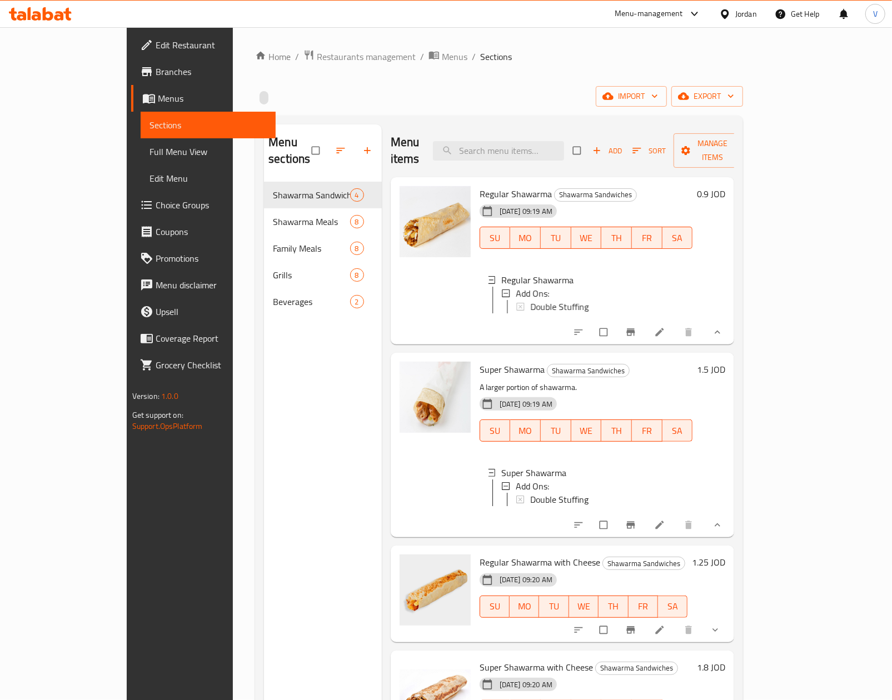
scroll to position [111, 0]
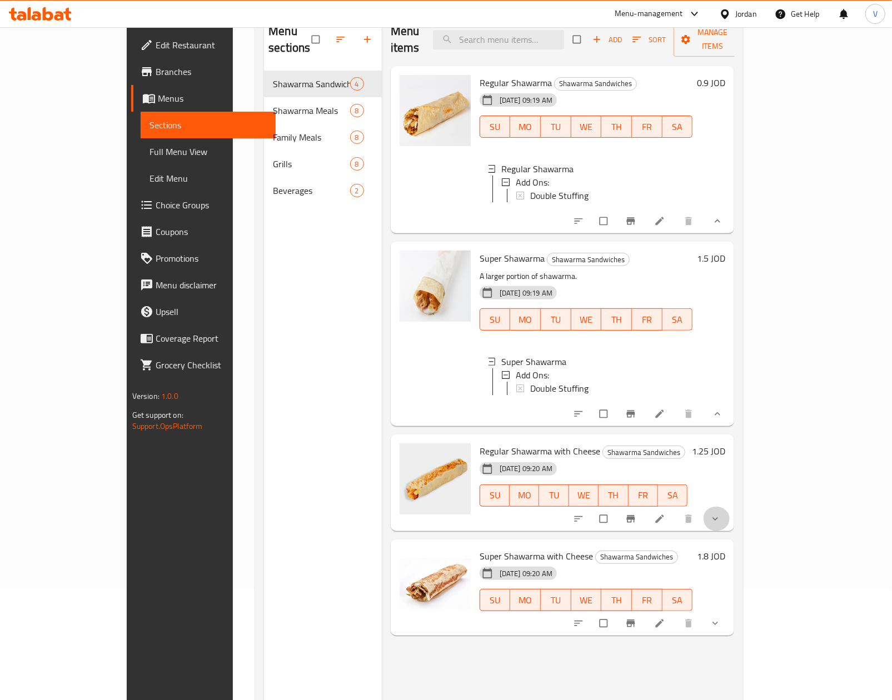
click at [729, 531] on button "show more" at bounding box center [716, 519] width 27 height 24
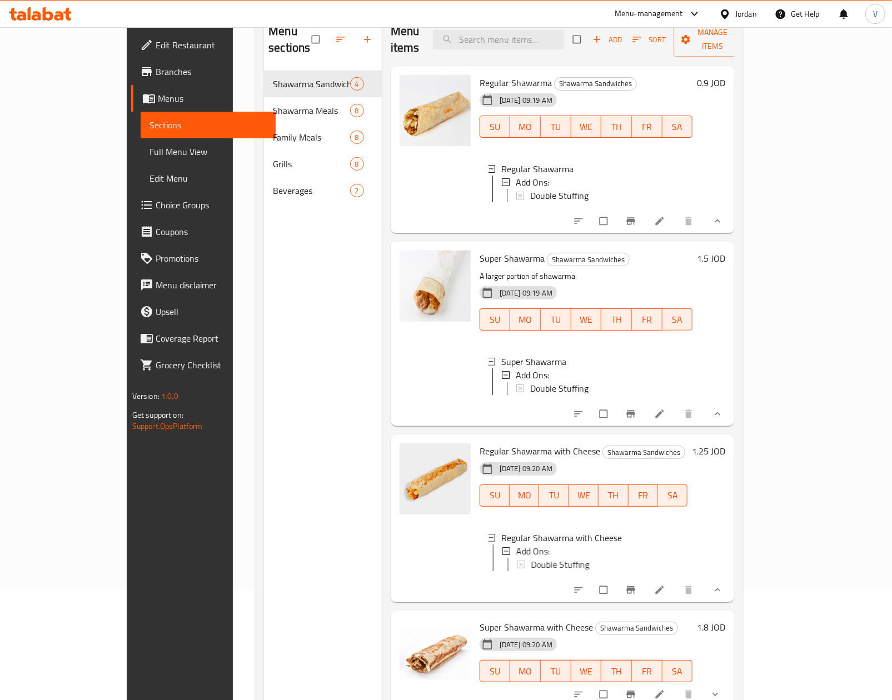
scroll to position [28, 0]
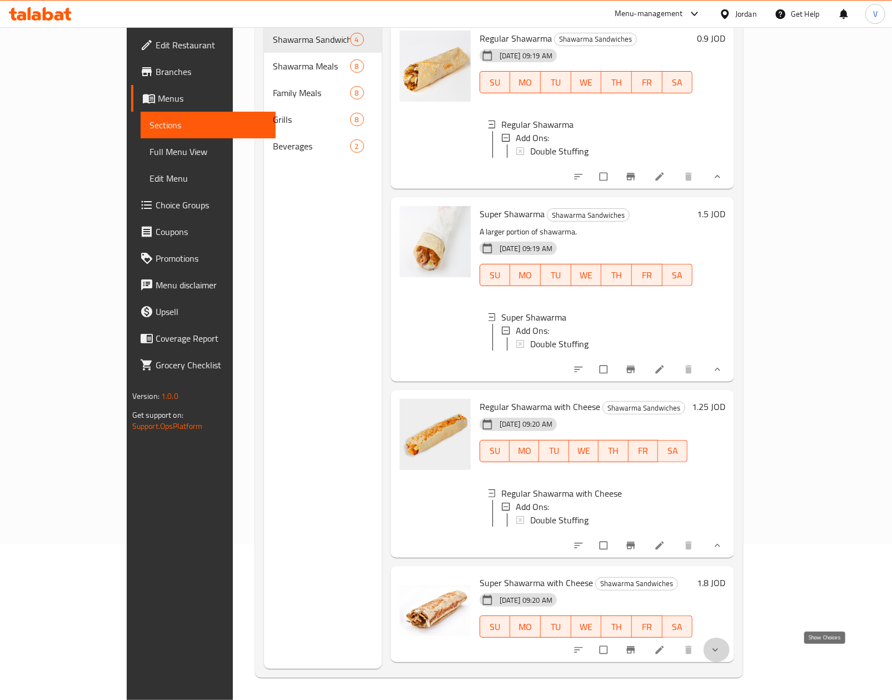
click at [721, 656] on icon "show more" at bounding box center [714, 649] width 11 height 11
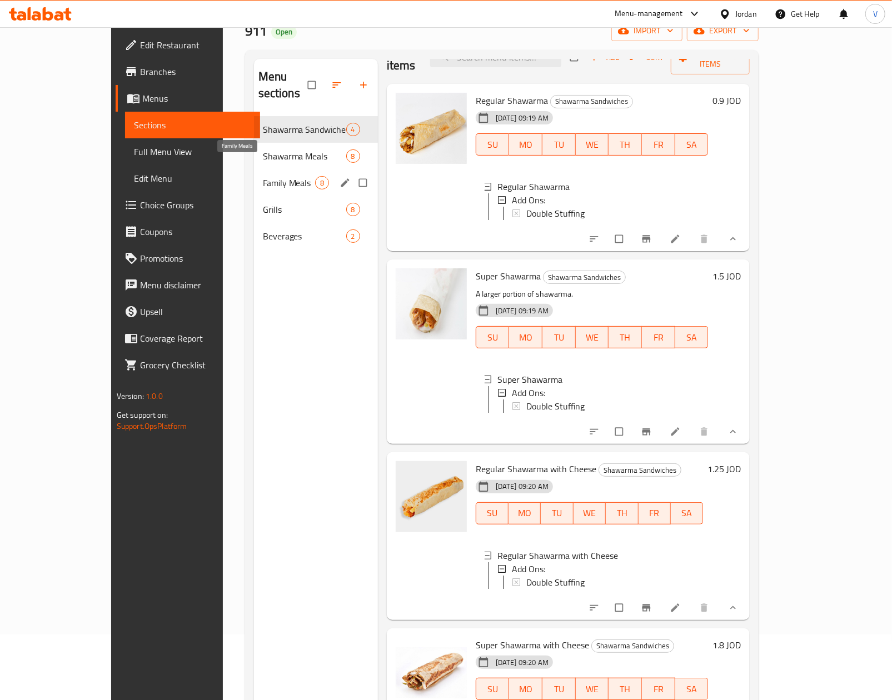
scroll to position [45, 0]
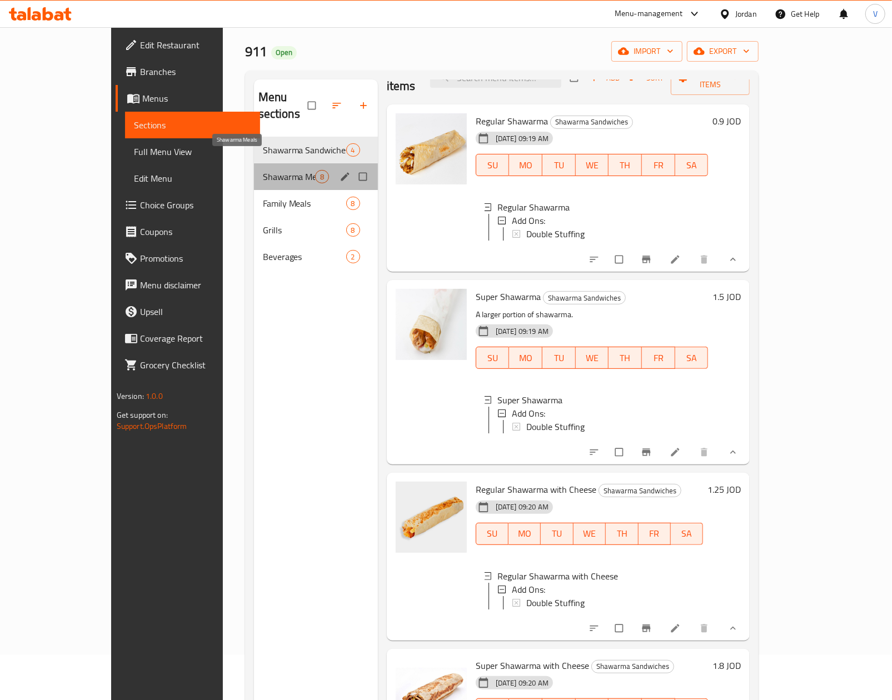
click at [263, 170] on span "Shawarma Meals" at bounding box center [289, 176] width 52 height 13
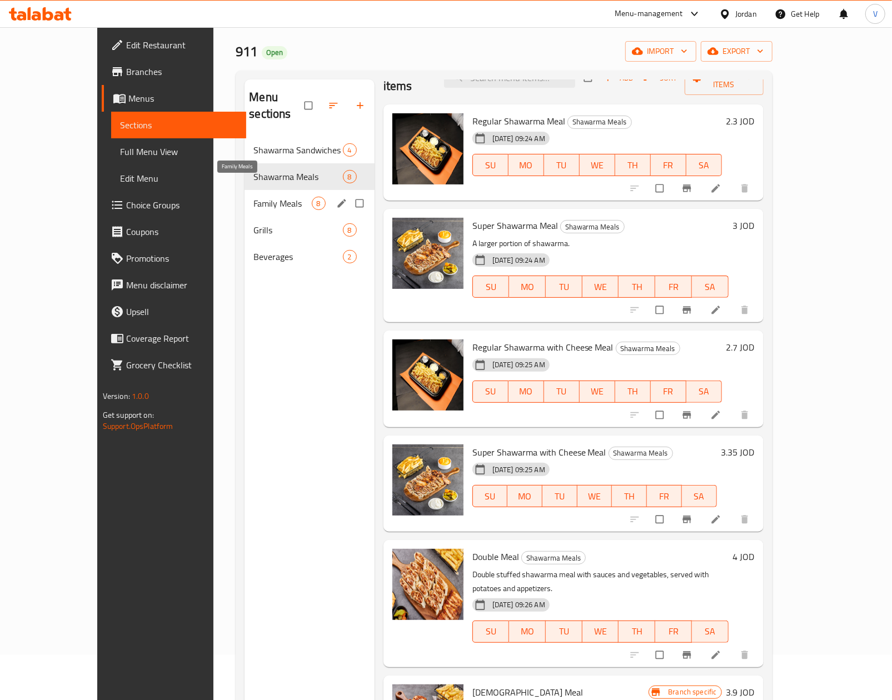
click at [253, 197] on span "Family Meals" at bounding box center [282, 203] width 58 height 13
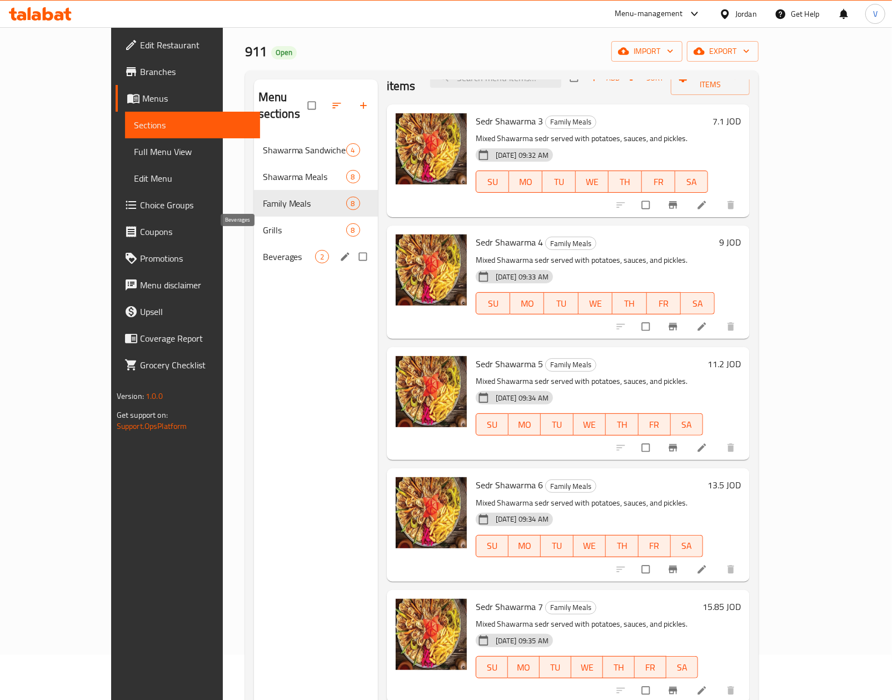
click at [263, 250] on span "Beverages" at bounding box center [289, 256] width 52 height 13
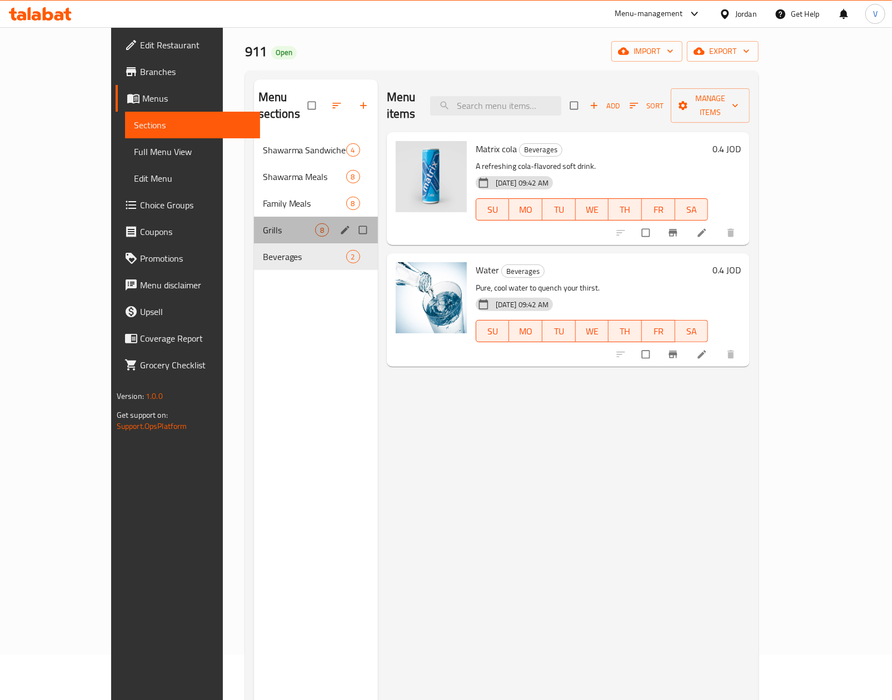
click at [254, 217] on div "Grills 8" at bounding box center [316, 230] width 124 height 27
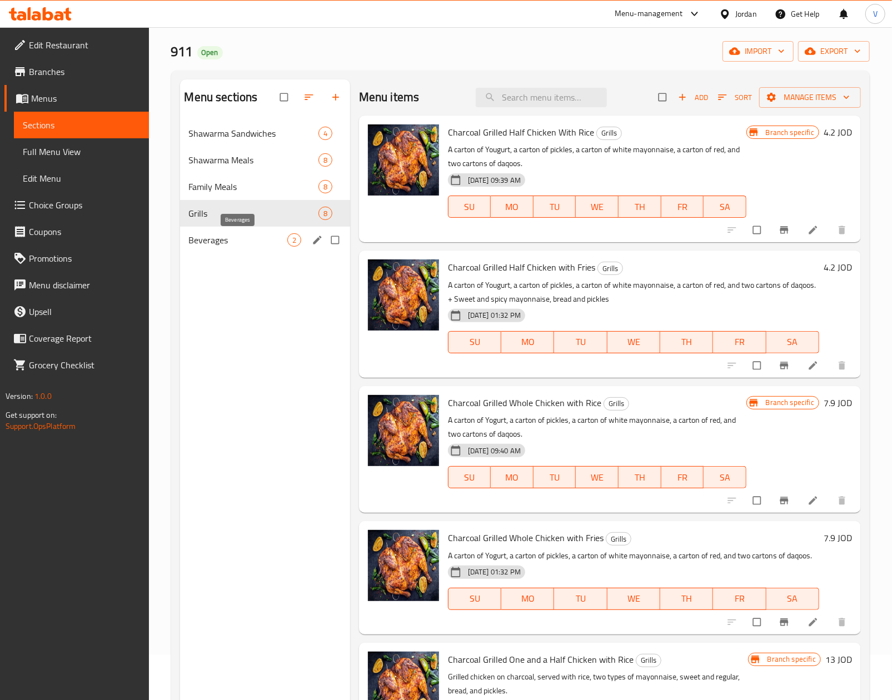
click at [246, 233] on span "Beverages" at bounding box center [238, 239] width 98 height 13
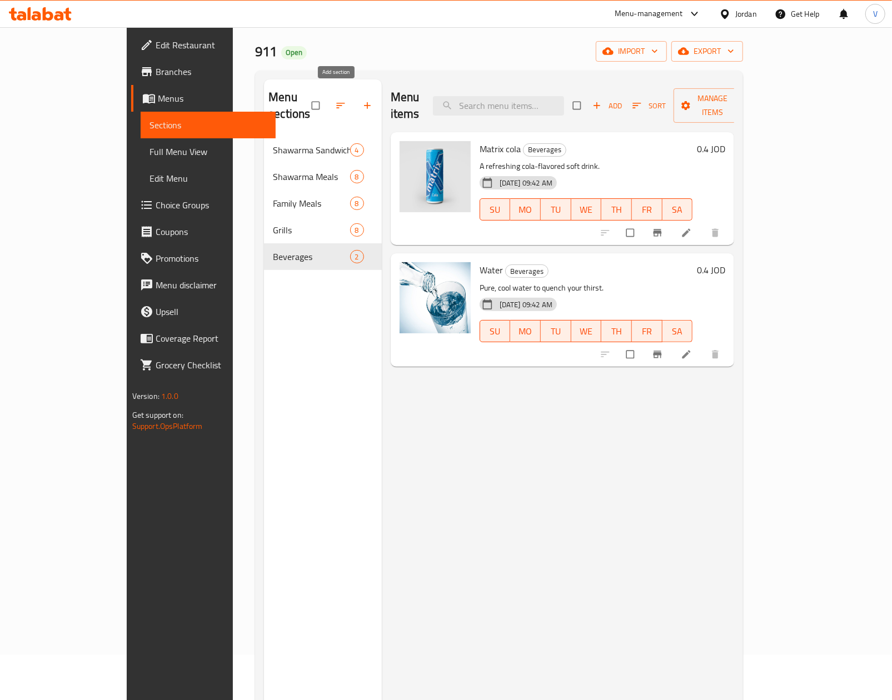
click at [362, 100] on icon "button" at bounding box center [367, 105] width 11 height 11
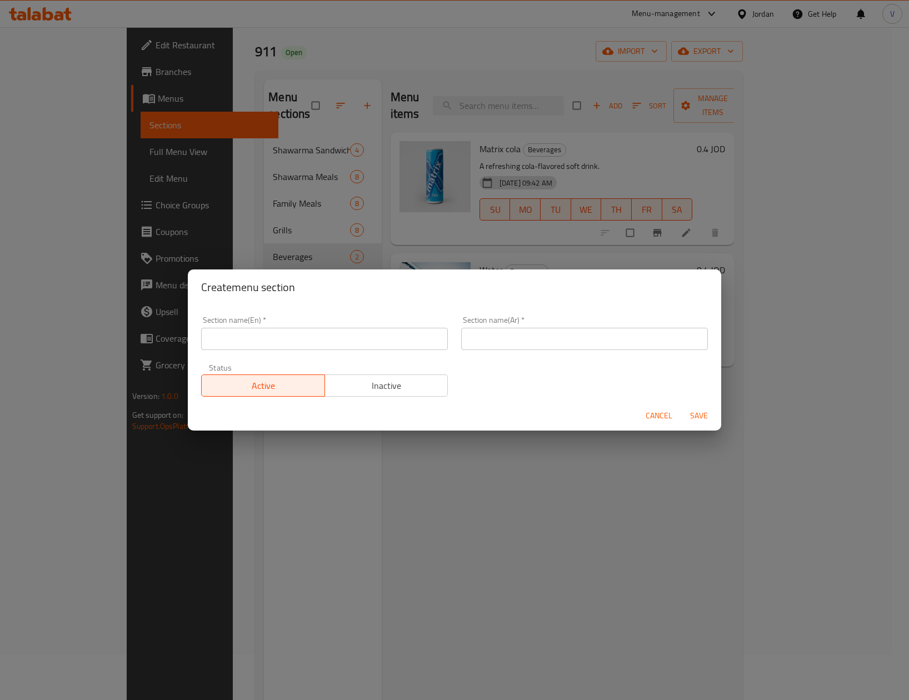
click at [274, 350] on div "Section name(En)   * Section name(En) *" at bounding box center [324, 332] width 260 height 47
click at [287, 337] on input "text" at bounding box center [324, 339] width 247 height 22
type input "Add Ons:"
click at [496, 347] on input "text" at bounding box center [584, 339] width 247 height 22
type input "الاضافات"
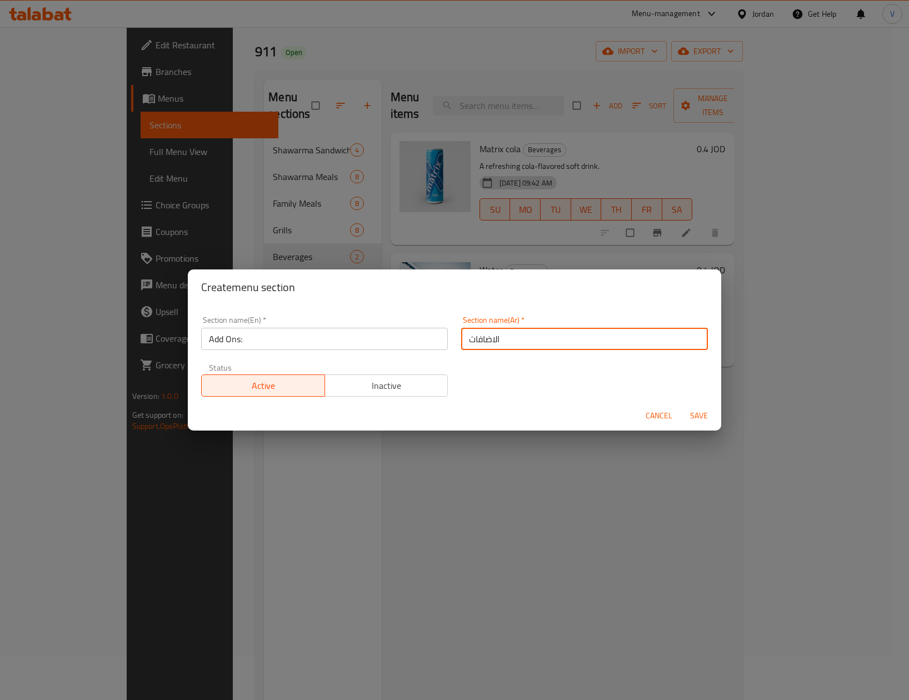
click at [307, 346] on input "Add Ons:" at bounding box center [324, 339] width 247 height 22
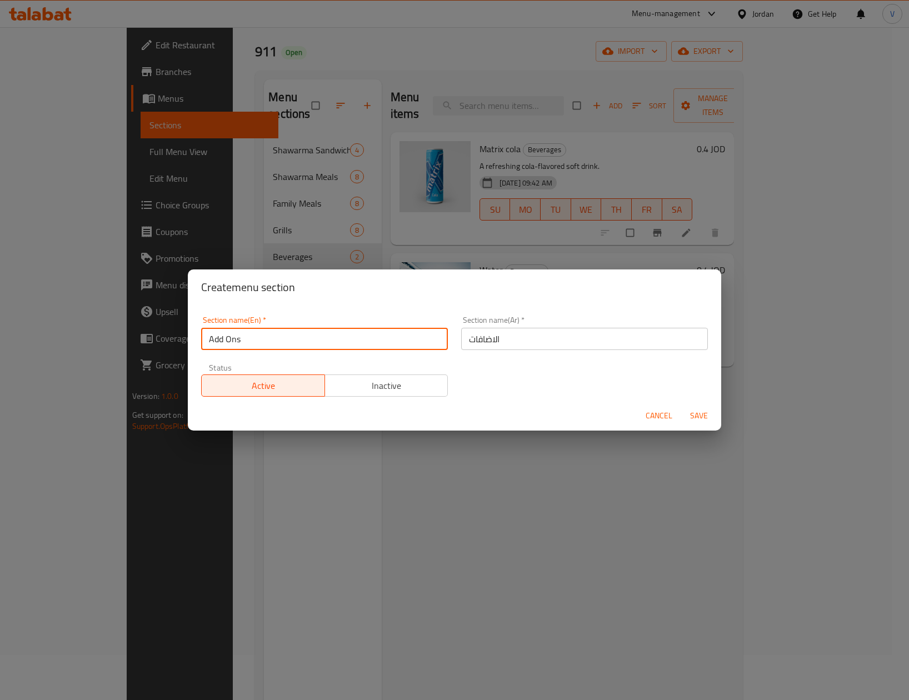
type input "Add Ons"
click at [709, 415] on span "Save" at bounding box center [699, 416] width 27 height 14
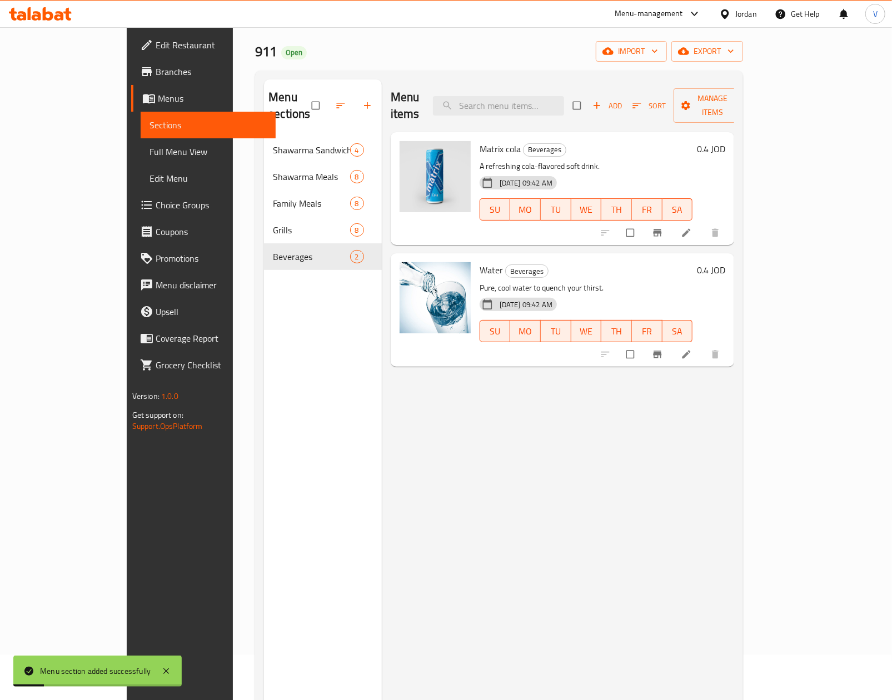
click at [264, 272] on div "Menu sections Shawarma Sandwiches 4 Shawarma Meals 8 Family Meals 8 Grills 8 Be…" at bounding box center [323, 429] width 118 height 700
click at [264, 308] on div "Menu sections Shawarma Sandwiches 4 Shawarma Meals 8 Family Meals 8 Grills 8 Be…" at bounding box center [323, 429] width 118 height 700
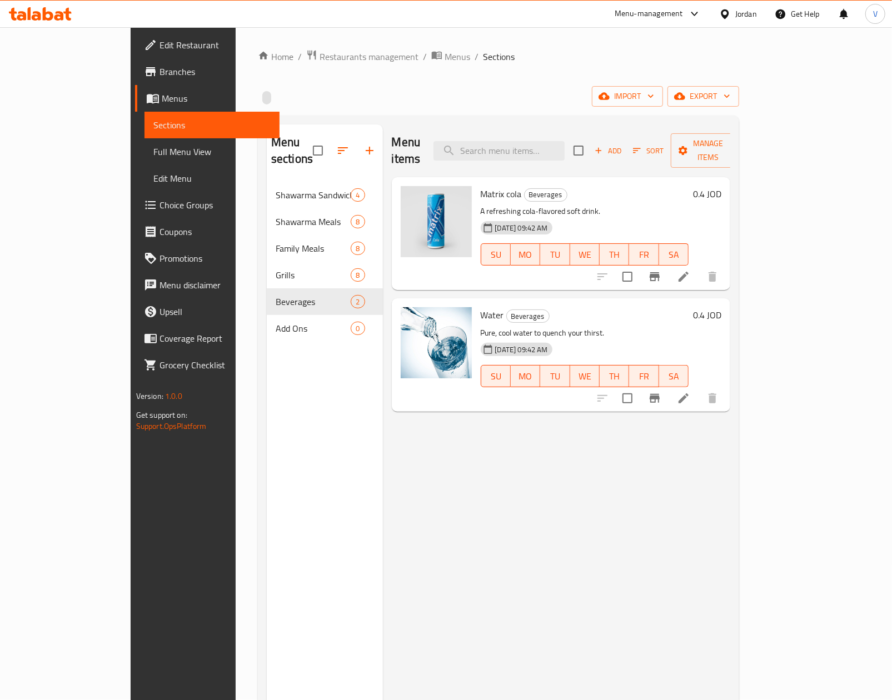
click at [267, 328] on nav "Shawarma Sandwiches 4 Shawarma Meals 8 Family Meals 8 Grills 8 Beverages 2 Add …" at bounding box center [325, 261] width 116 height 169
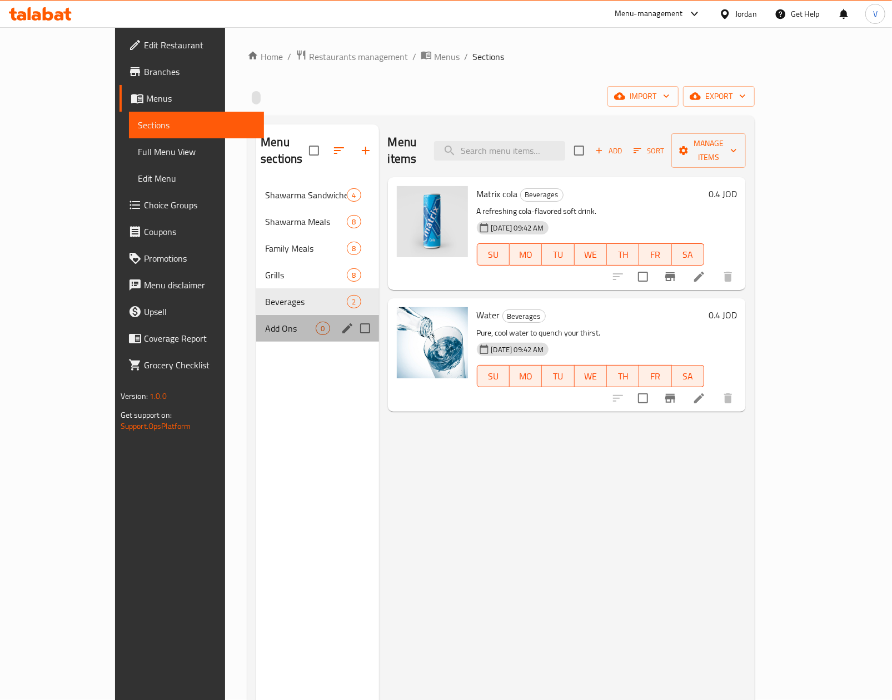
click at [265, 322] on span "Add Ons" at bounding box center [290, 328] width 51 height 13
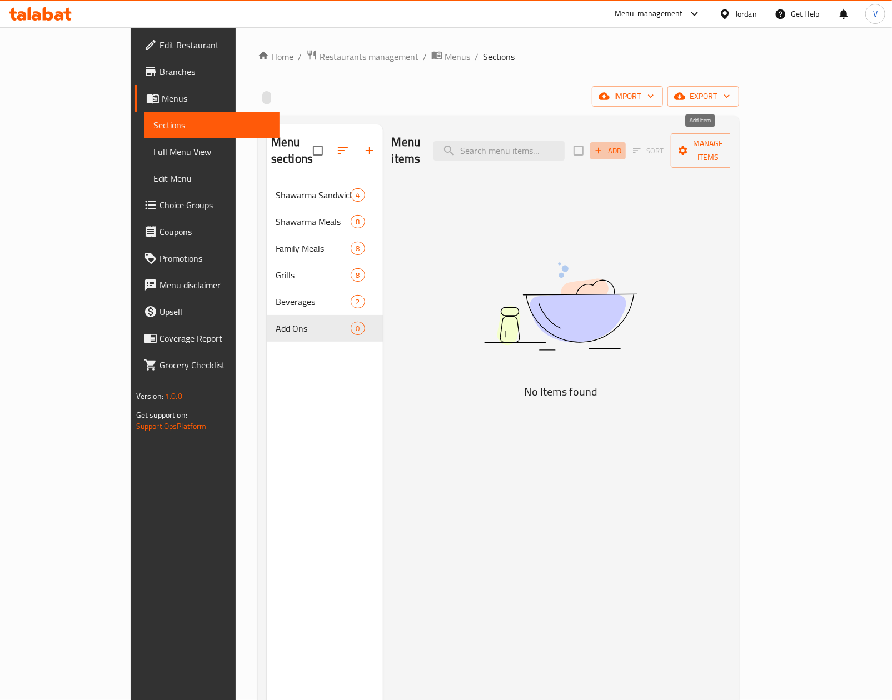
click at [626, 142] on button "Add" at bounding box center [608, 150] width 36 height 17
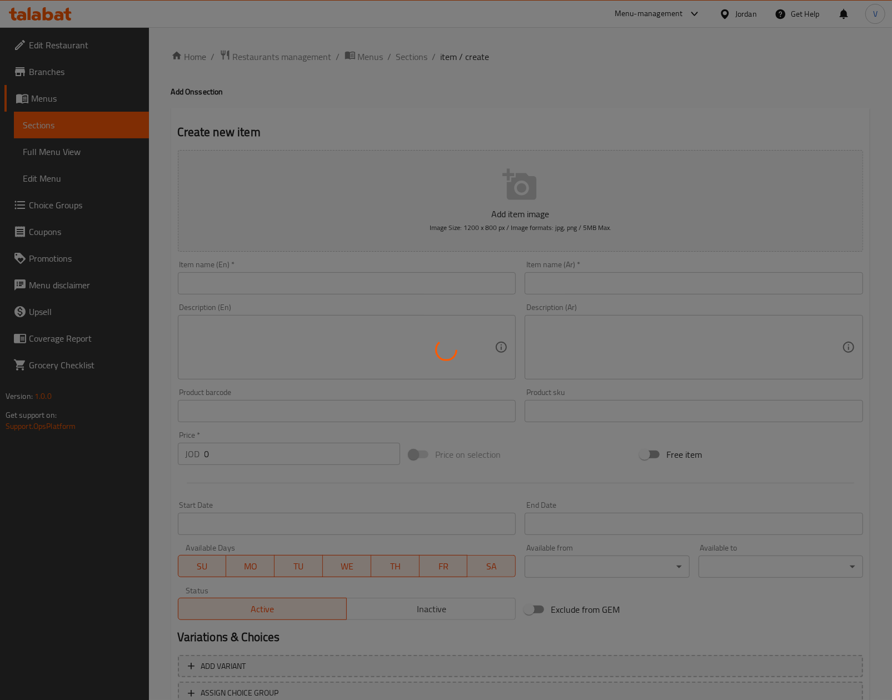
click at [318, 284] on div at bounding box center [446, 350] width 892 height 700
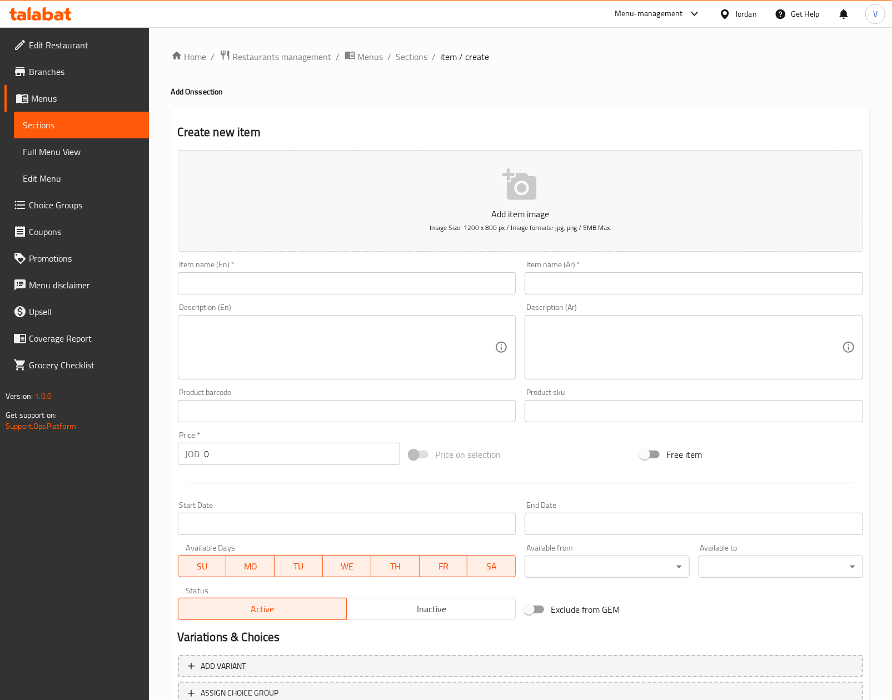
drag, startPoint x: 592, startPoint y: 286, endPoint x: 511, endPoint y: 290, distance: 81.2
click at [592, 286] on input "text" at bounding box center [693, 283] width 338 height 22
paste input "علبة تشيز"
type input "علبة تشيز"
click at [451, 286] on input "text" at bounding box center [347, 283] width 338 height 22
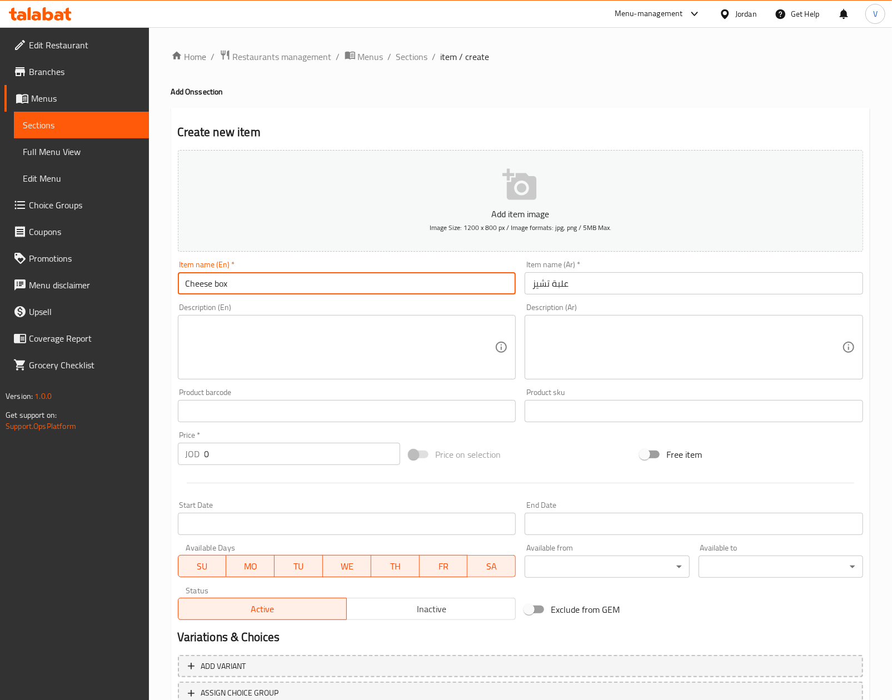
type input "Cheese box"
click at [244, 464] on input "0" at bounding box center [302, 454] width 196 height 22
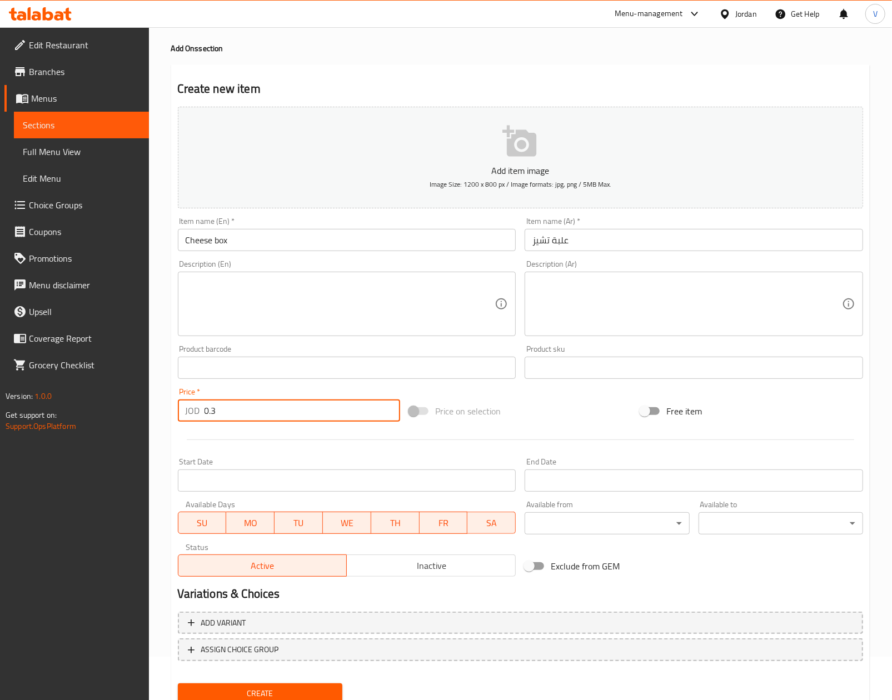
scroll to position [84, 0]
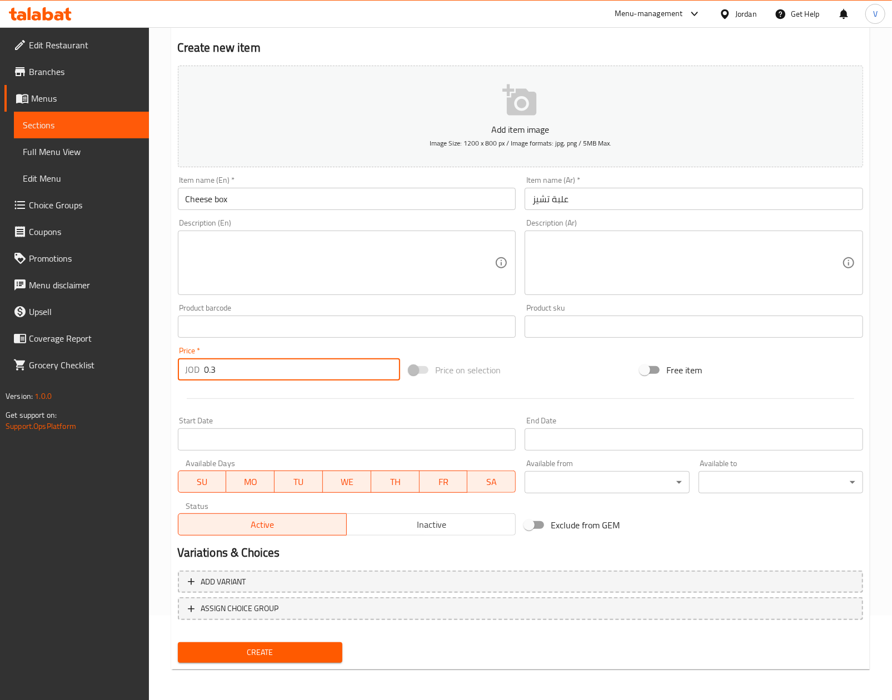
type input "0.3"
click at [312, 648] on span "Create" at bounding box center [260, 653] width 147 height 14
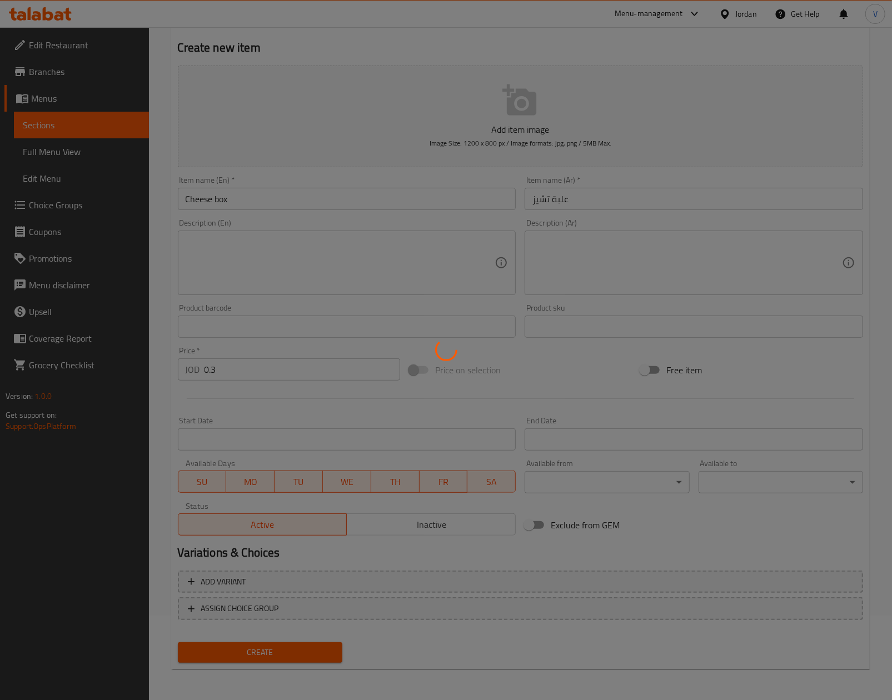
type input "0"
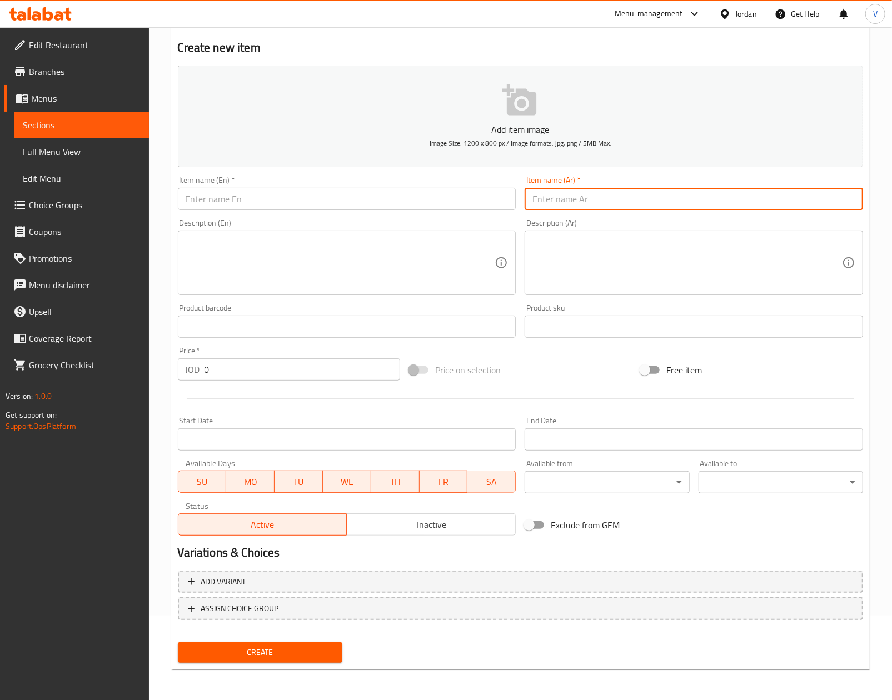
drag, startPoint x: 630, startPoint y: 194, endPoint x: 622, endPoint y: 196, distance: 7.9
click at [630, 194] on input "text" at bounding box center [693, 199] width 338 height 22
paste input "صحن بطاطا كبير"
type input "صحن بطاطا كبير"
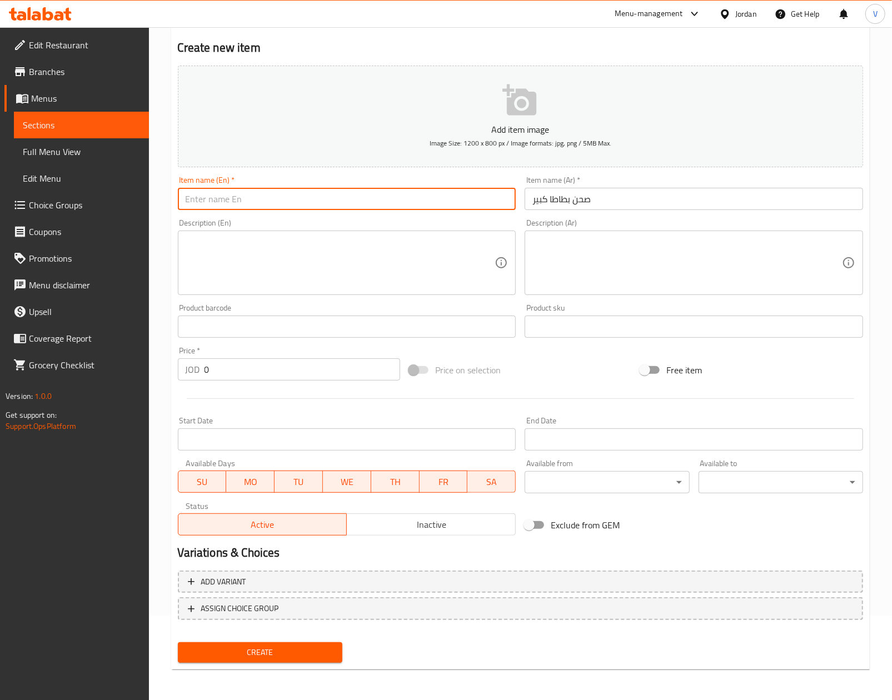
click at [414, 204] on input "text" at bounding box center [347, 199] width 338 height 22
type input "Large Fries Plate"
drag, startPoint x: 278, startPoint y: 357, endPoint x: 179, endPoint y: 383, distance: 102.3
click at [179, 383] on div "Price   * JOD 0 Price *" at bounding box center [288, 363] width 231 height 43
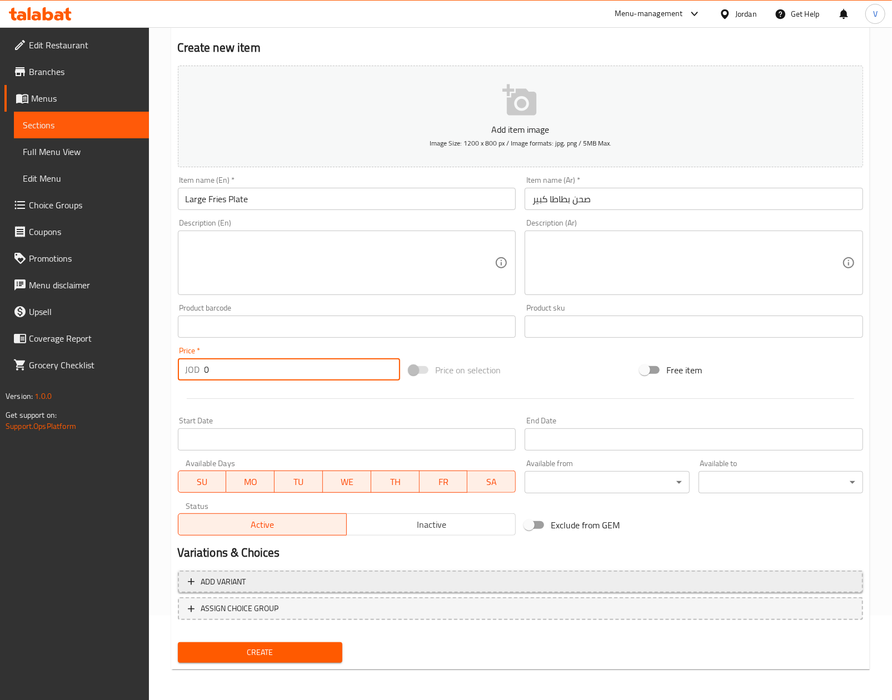
paste input "1.35"
type input "1.35"
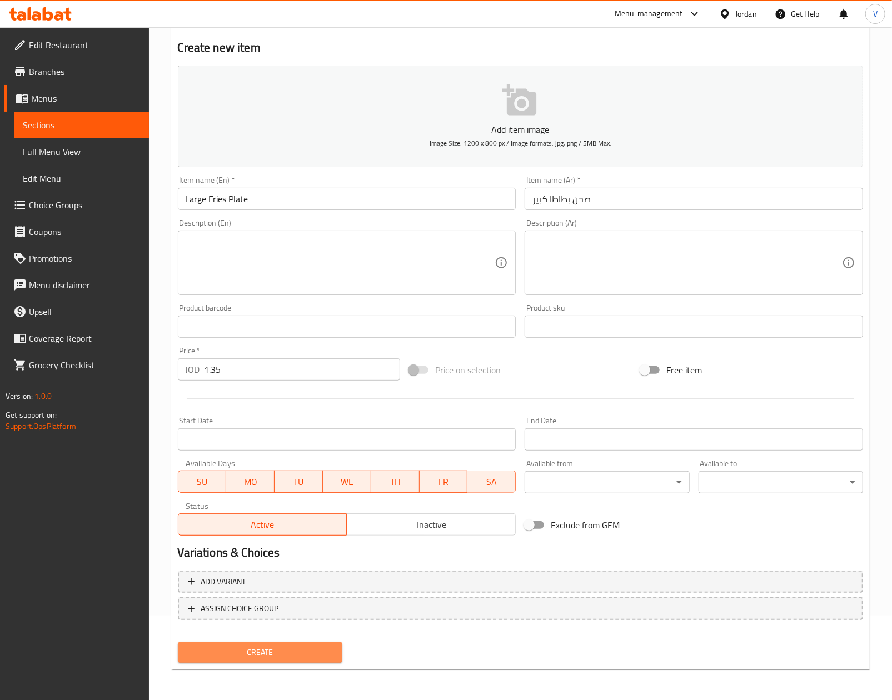
click at [263, 649] on span "Create" at bounding box center [260, 653] width 147 height 14
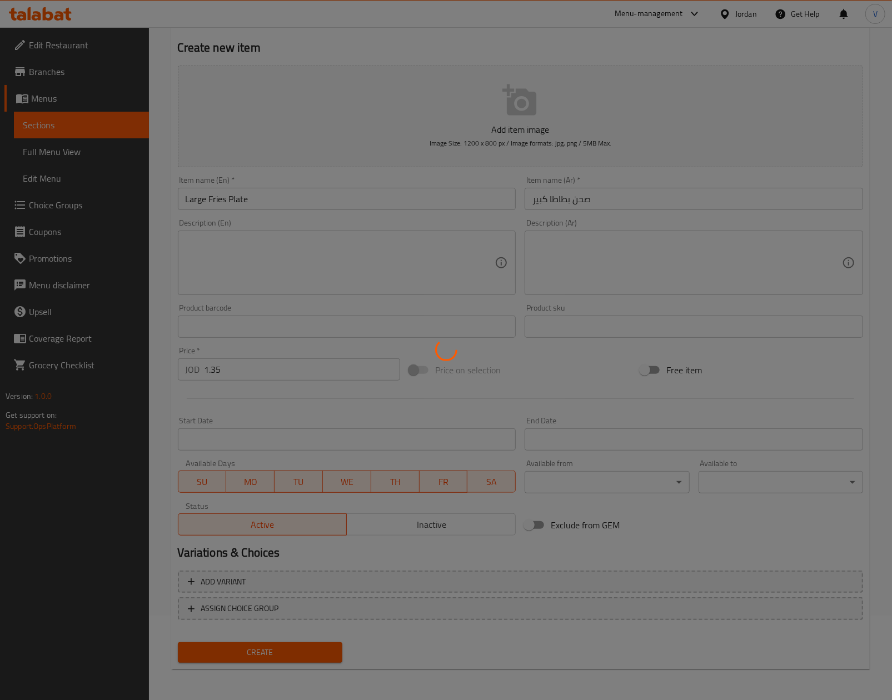
type input "0"
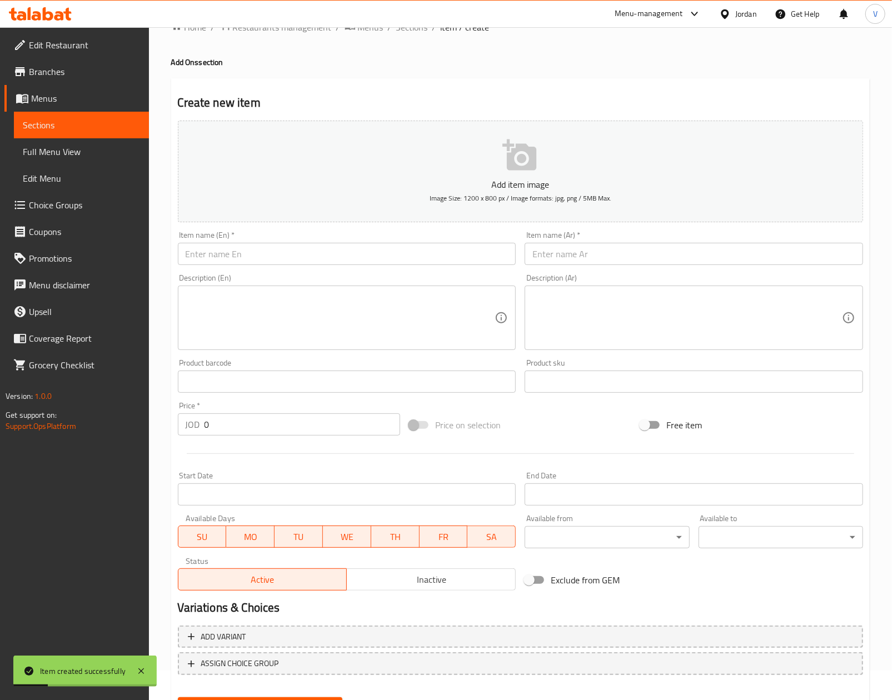
scroll to position [0, 0]
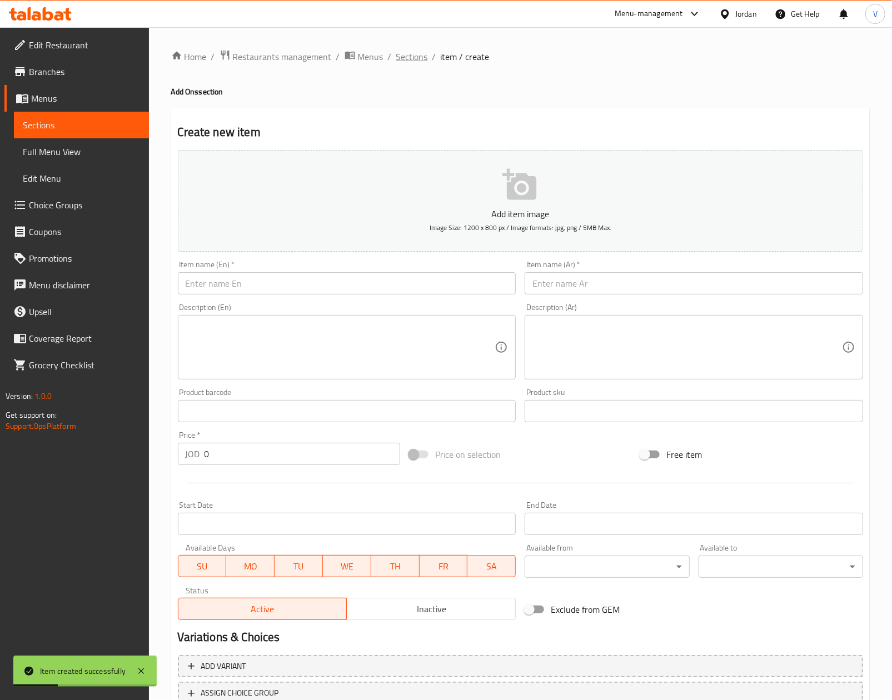
click at [414, 57] on span "Sections" at bounding box center [412, 56] width 32 height 13
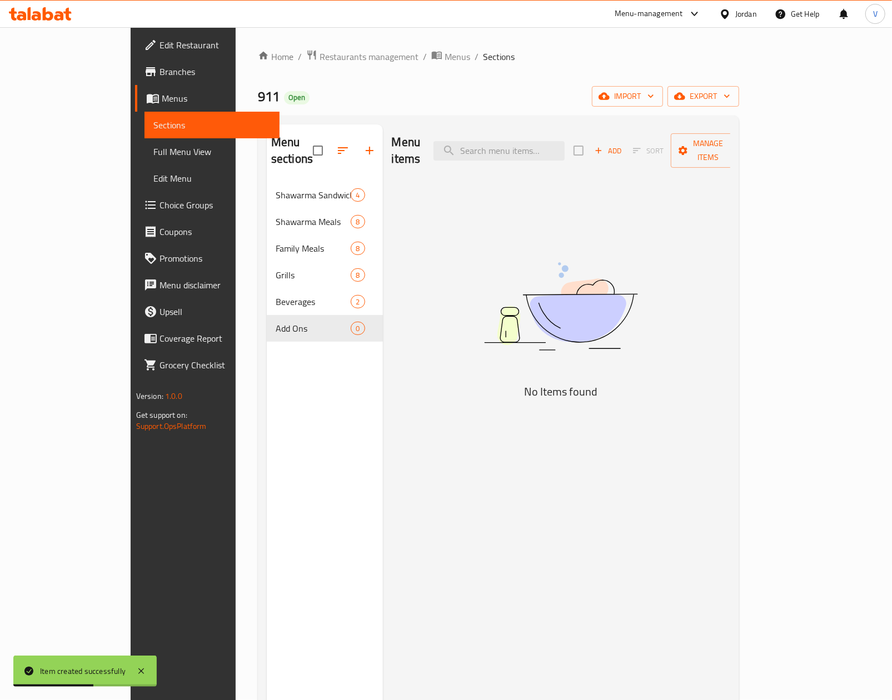
click at [278, 382] on div "Menu sections Shawarma Sandwiches 4 Shawarma Meals 8 Family Meals 8 Grills 8 Be…" at bounding box center [325, 474] width 116 height 700
